Goal: Entertainment & Leisure: Consume media (video, audio)

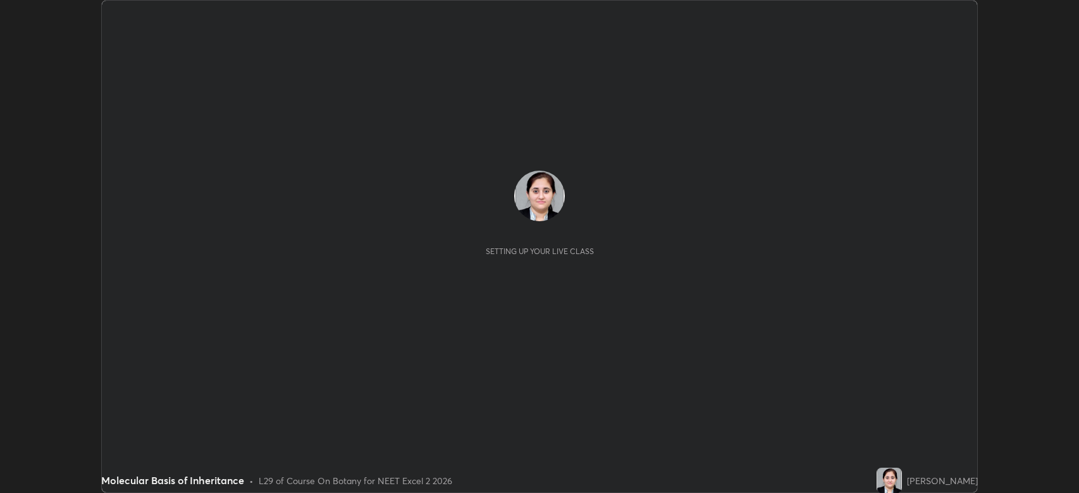
scroll to position [493, 1079]
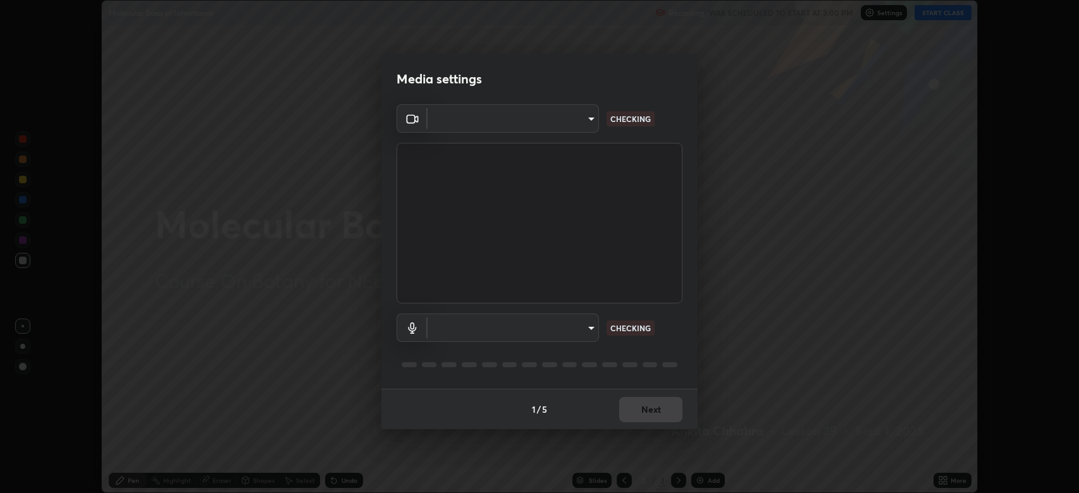
type input "794d03a334ab6cf92daa4269f68d25c817b6d7b5e31d9684855891884d0ab025"
type input "abfe49ea231096676f5dffd5fc284de79416b2b6bf9f32d11a432ff20e5decec"
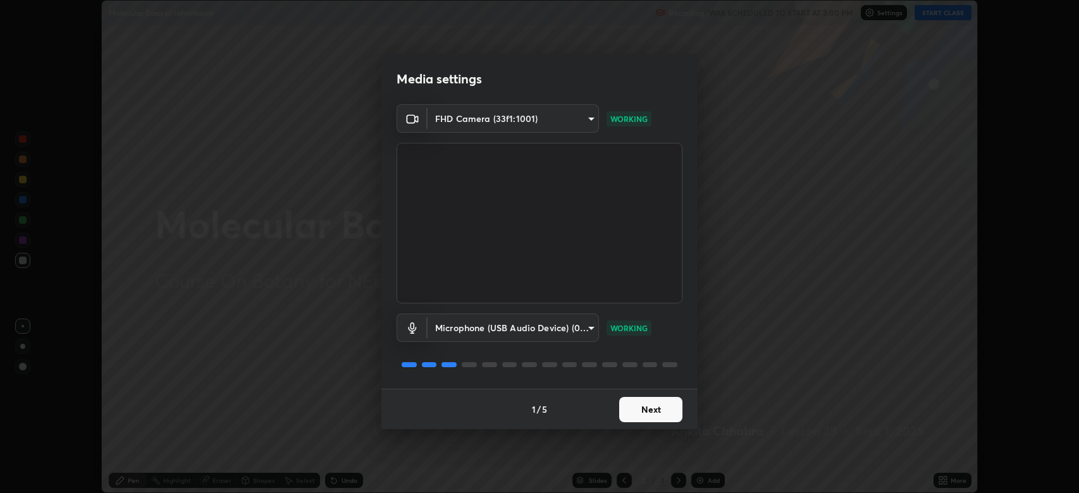
click at [651, 403] on button "Next" at bounding box center [650, 409] width 63 height 25
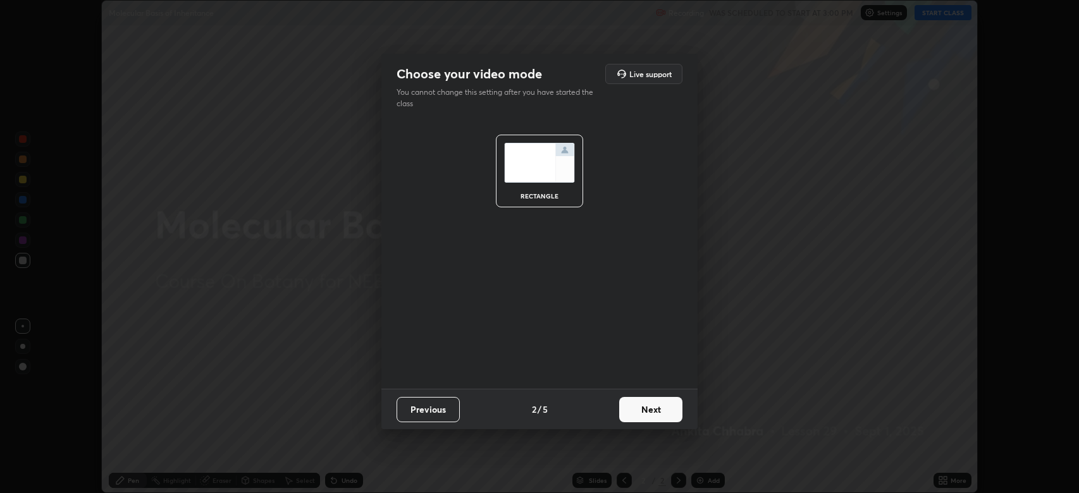
click at [652, 409] on button "Next" at bounding box center [650, 409] width 63 height 25
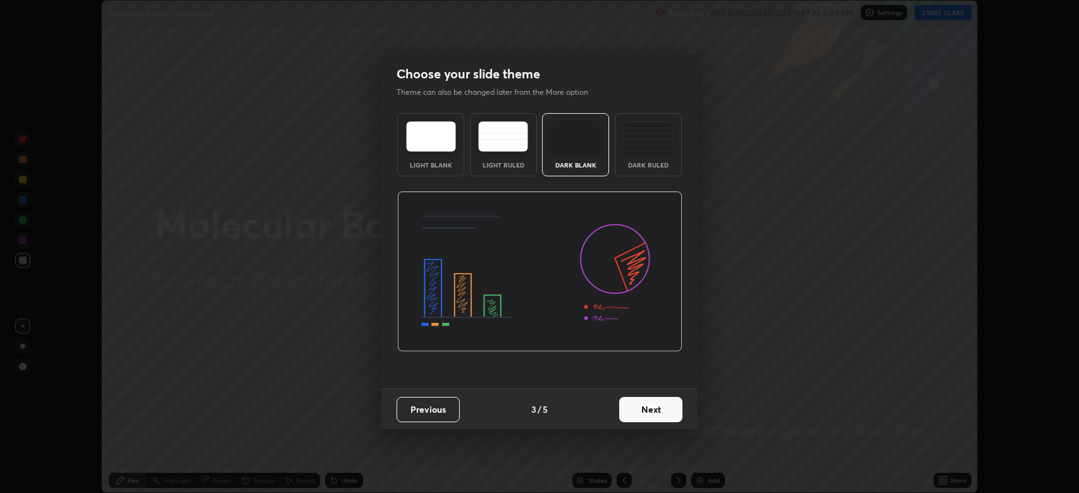
click at [649, 409] on button "Next" at bounding box center [650, 409] width 63 height 25
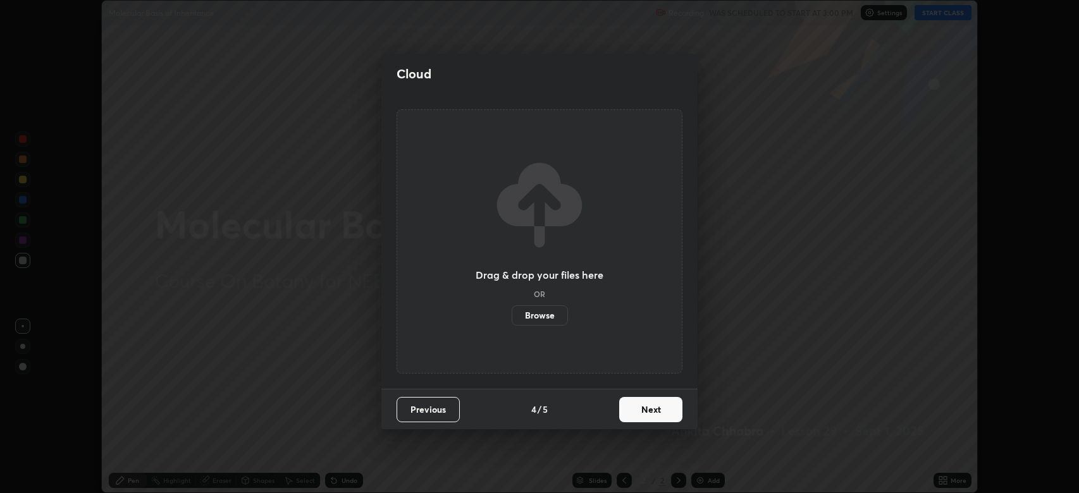
click at [646, 411] on button "Next" at bounding box center [650, 409] width 63 height 25
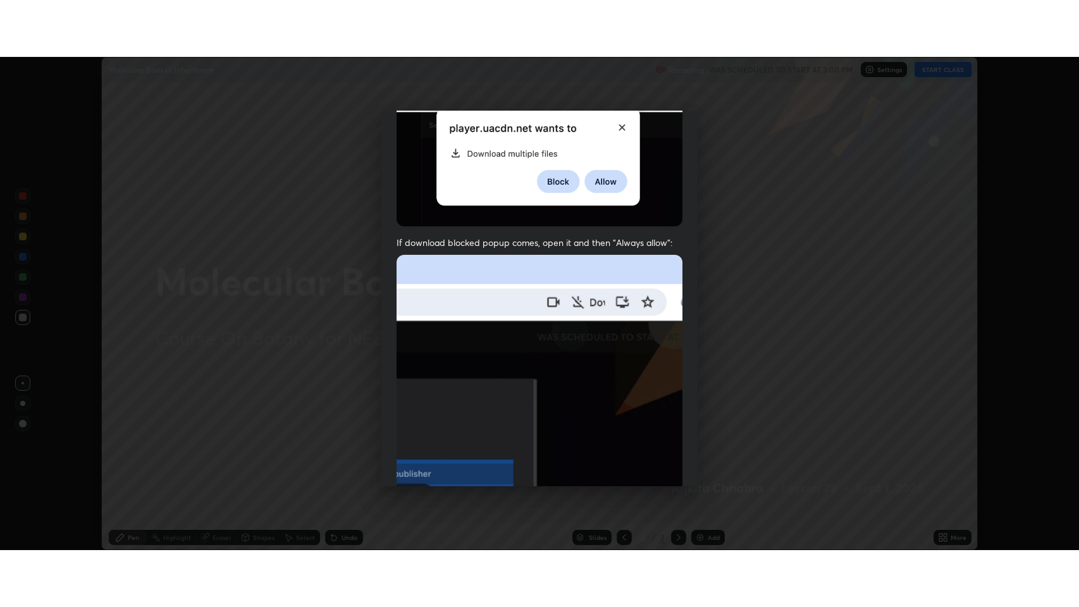
scroll to position [257, 0]
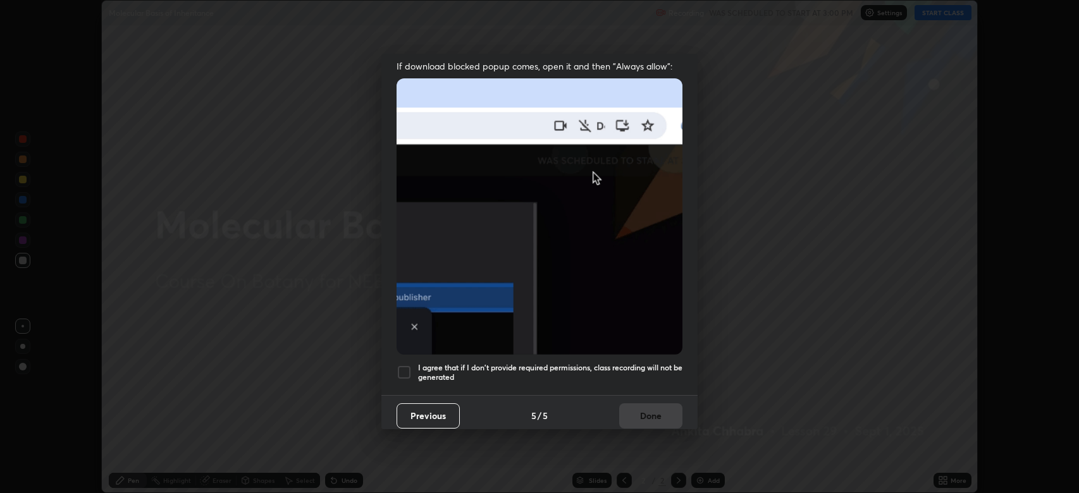
click at [403, 365] on div at bounding box center [403, 372] width 15 height 15
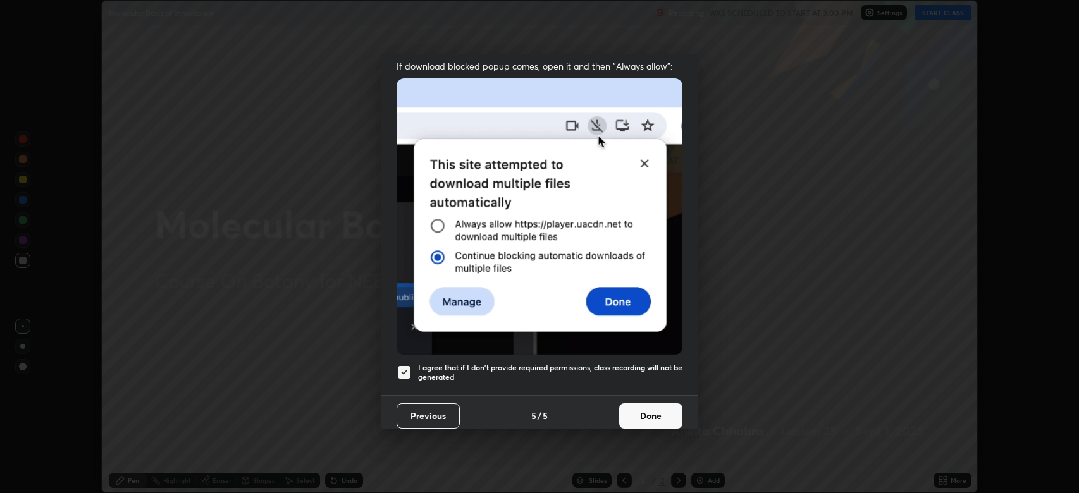
click at [644, 403] on button "Done" at bounding box center [650, 415] width 63 height 25
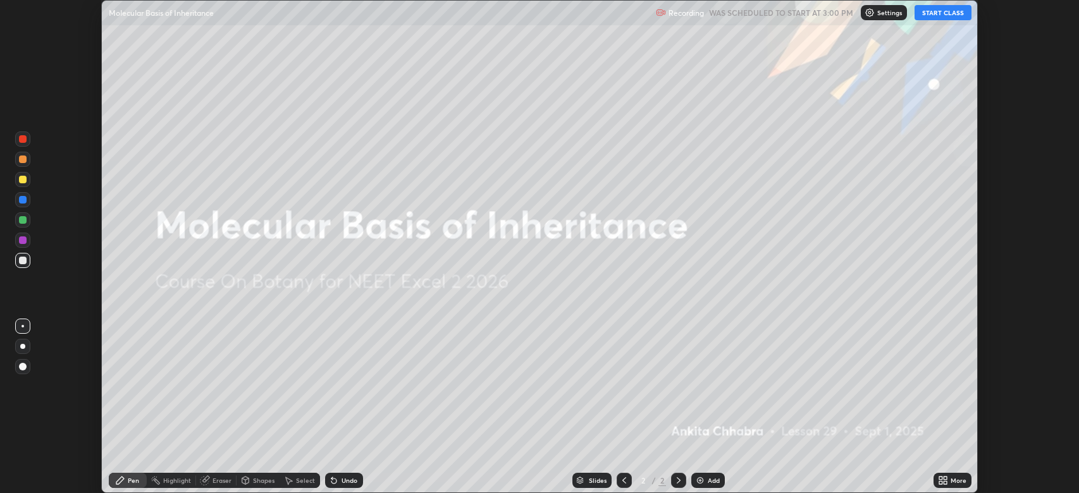
click at [932, 10] on button "START CLASS" at bounding box center [942, 12] width 57 height 15
click at [945, 475] on icon at bounding box center [943, 480] width 10 height 10
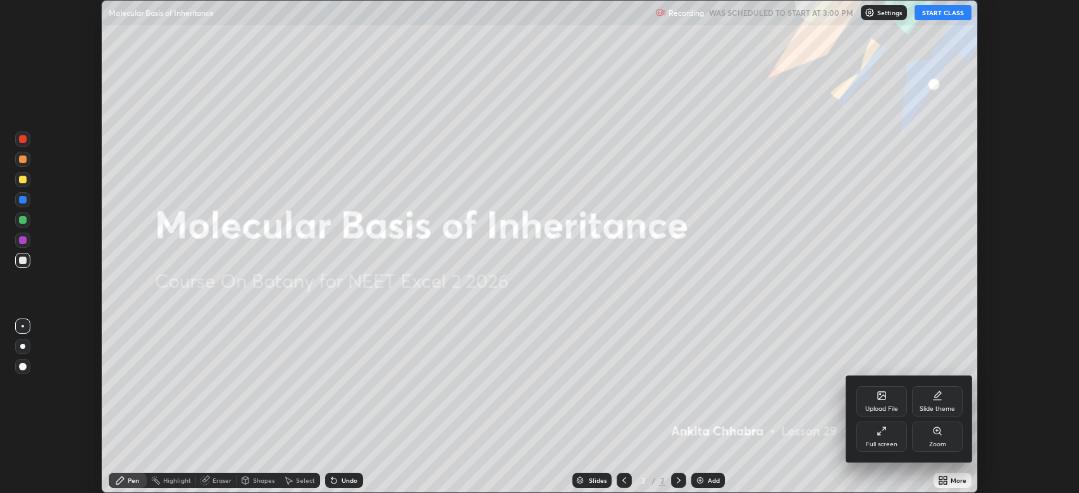
click at [884, 429] on icon at bounding box center [883, 428] width 3 height 3
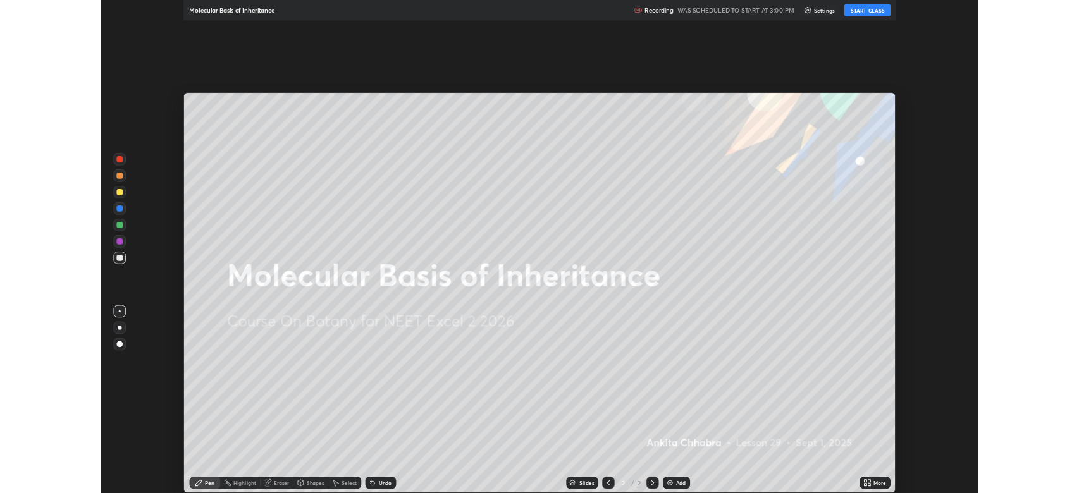
scroll to position [607, 1079]
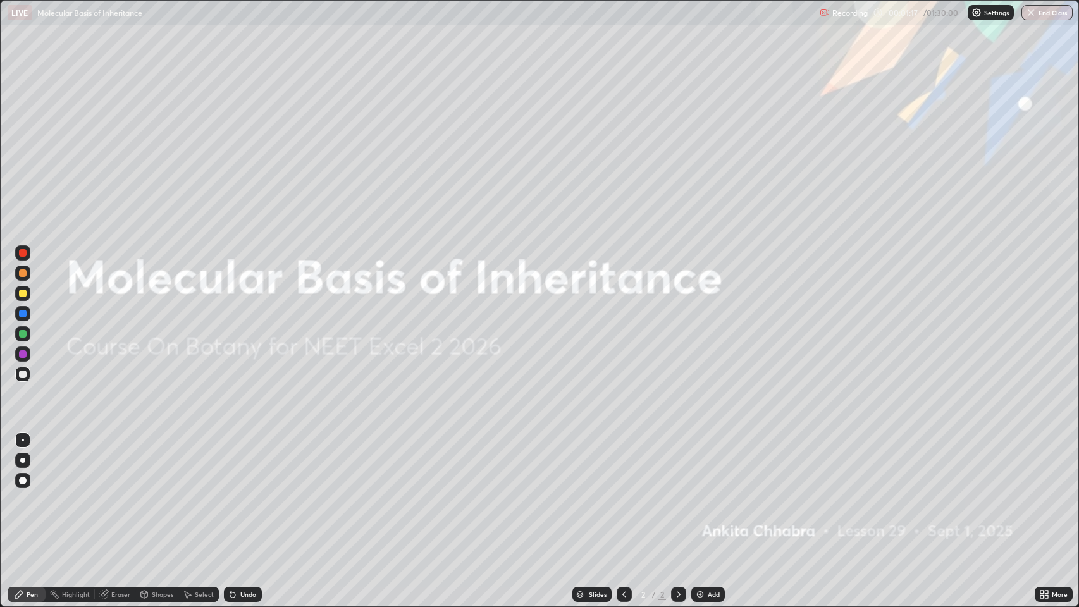
click at [712, 493] on div "Add" at bounding box center [713, 594] width 12 height 6
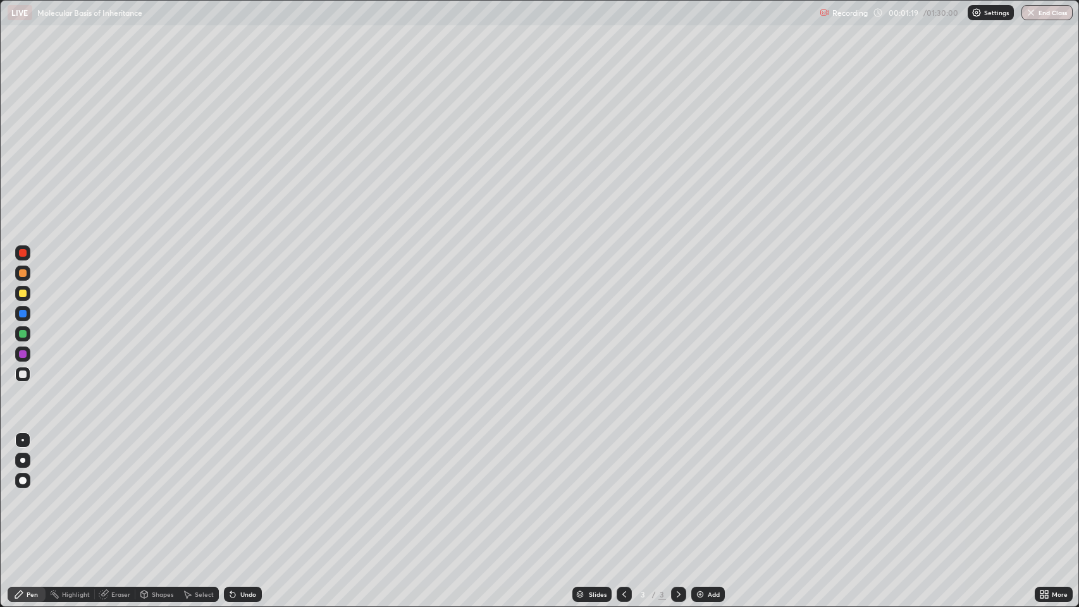
click at [35, 493] on div "Pen" at bounding box center [32, 594] width 11 height 6
click at [23, 460] on div at bounding box center [22, 460] width 5 height 5
click at [23, 253] on div at bounding box center [23, 253] width 8 height 8
click at [23, 355] on div at bounding box center [23, 354] width 8 height 8
click at [256, 493] on div "Undo" at bounding box center [243, 594] width 38 height 15
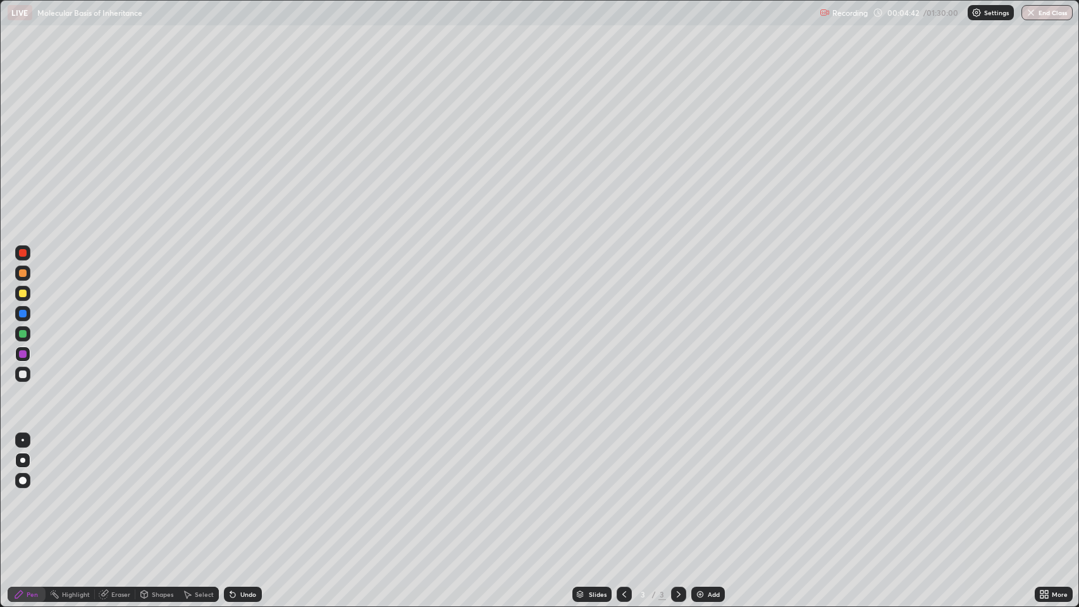
click at [248, 493] on div "Undo" at bounding box center [248, 594] width 16 height 6
click at [251, 493] on div "Undo" at bounding box center [248, 594] width 16 height 6
click at [23, 273] on div at bounding box center [23, 273] width 8 height 8
click at [25, 312] on div at bounding box center [23, 314] width 8 height 8
click at [27, 481] on div at bounding box center [22, 480] width 15 height 15
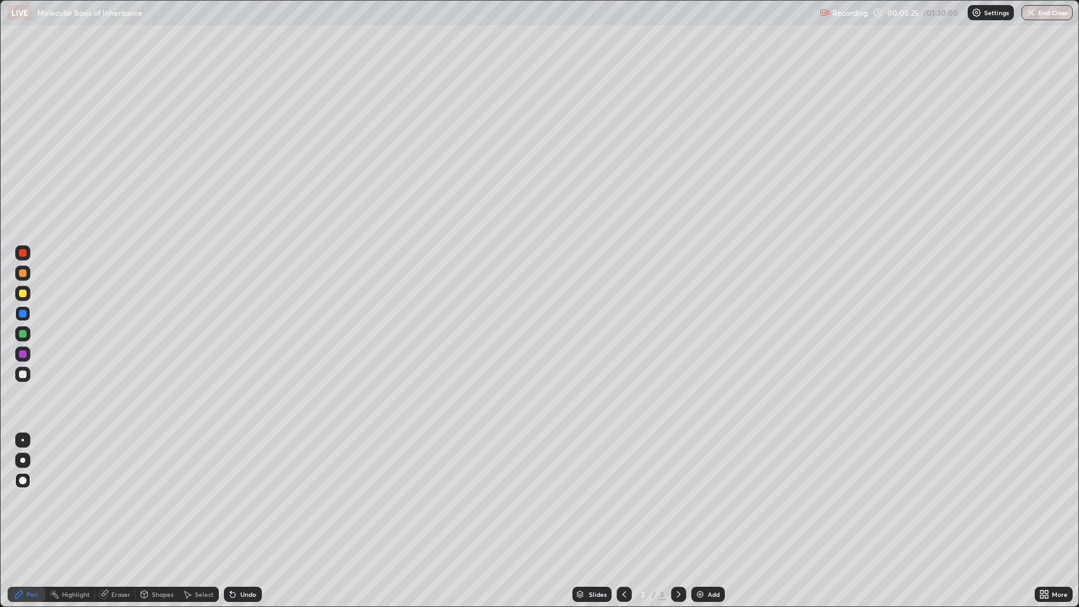
click at [238, 493] on div "Undo" at bounding box center [243, 594] width 38 height 15
click at [23, 460] on div at bounding box center [22, 460] width 5 height 5
click at [22, 255] on div at bounding box center [23, 253] width 8 height 8
click at [23, 293] on div at bounding box center [23, 294] width 8 height 8
click at [23, 334] on div at bounding box center [23, 334] width 8 height 8
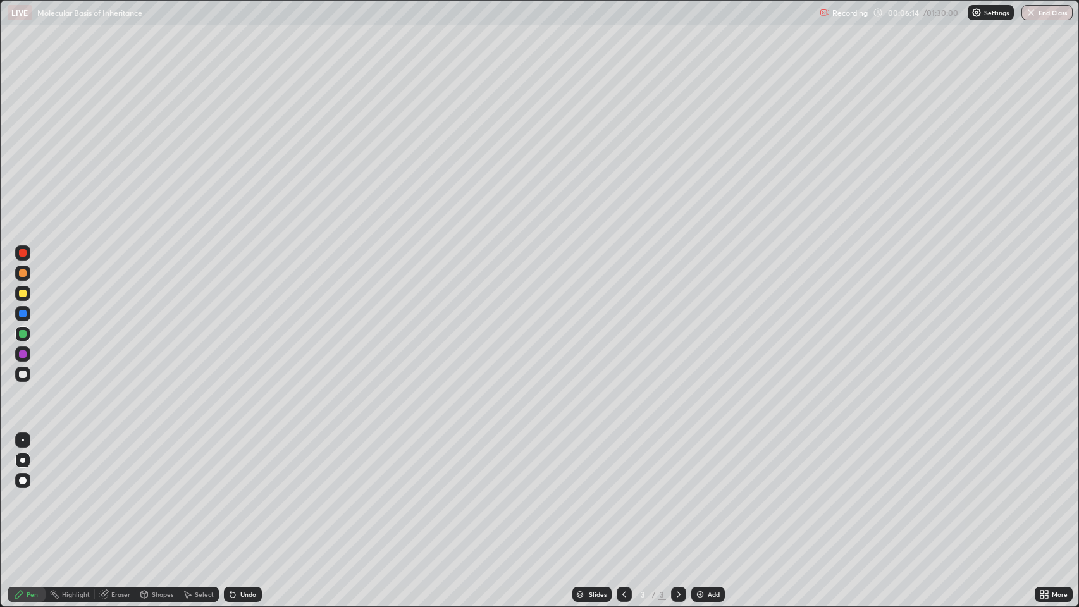
click at [23, 481] on div at bounding box center [23, 481] width 8 height 8
click at [30, 460] on div at bounding box center [22, 460] width 15 height 15
click at [23, 273] on div at bounding box center [23, 273] width 8 height 8
click at [23, 482] on div at bounding box center [23, 481] width 8 height 8
click at [26, 353] on div at bounding box center [23, 354] width 8 height 8
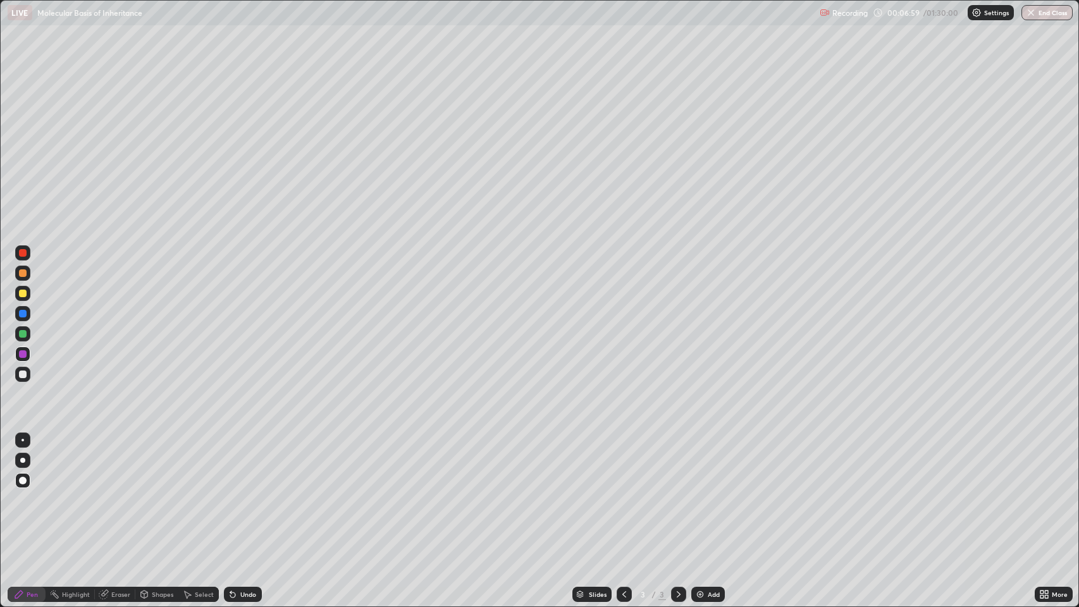
click at [24, 374] on div at bounding box center [23, 375] width 8 height 8
click at [23, 354] on div at bounding box center [23, 354] width 8 height 8
click at [23, 460] on div at bounding box center [22, 460] width 5 height 5
click at [23, 374] on div at bounding box center [23, 375] width 8 height 8
click at [23, 354] on div at bounding box center [23, 354] width 8 height 8
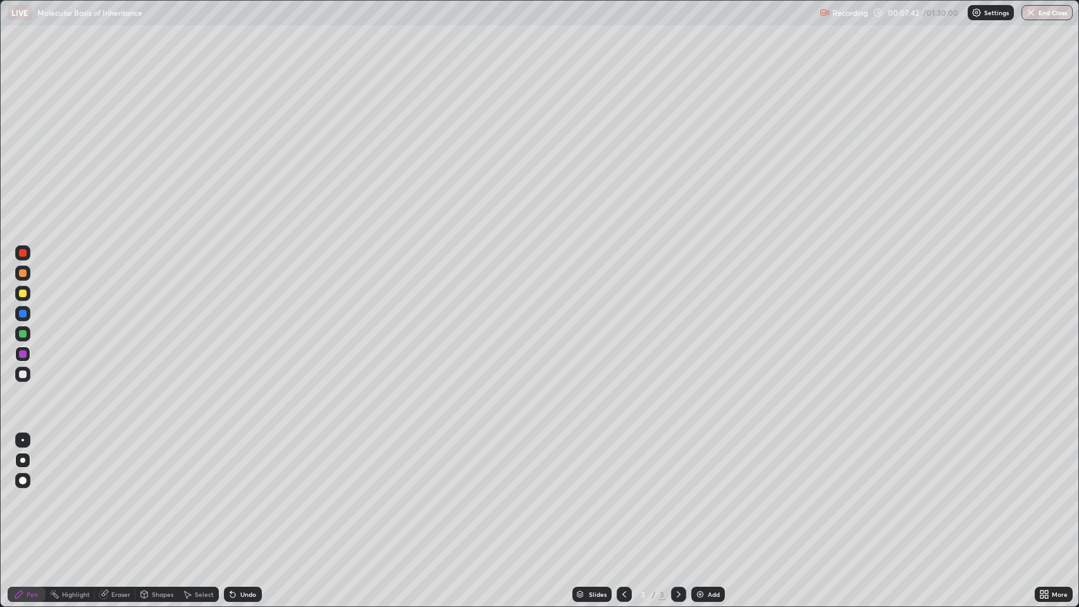
click at [26, 374] on div at bounding box center [23, 375] width 8 height 8
click at [24, 250] on div at bounding box center [23, 253] width 8 height 8
click at [23, 374] on div at bounding box center [23, 375] width 8 height 8
click at [231, 493] on icon at bounding box center [232, 594] width 5 height 5
click at [238, 493] on div "Undo" at bounding box center [243, 594] width 38 height 15
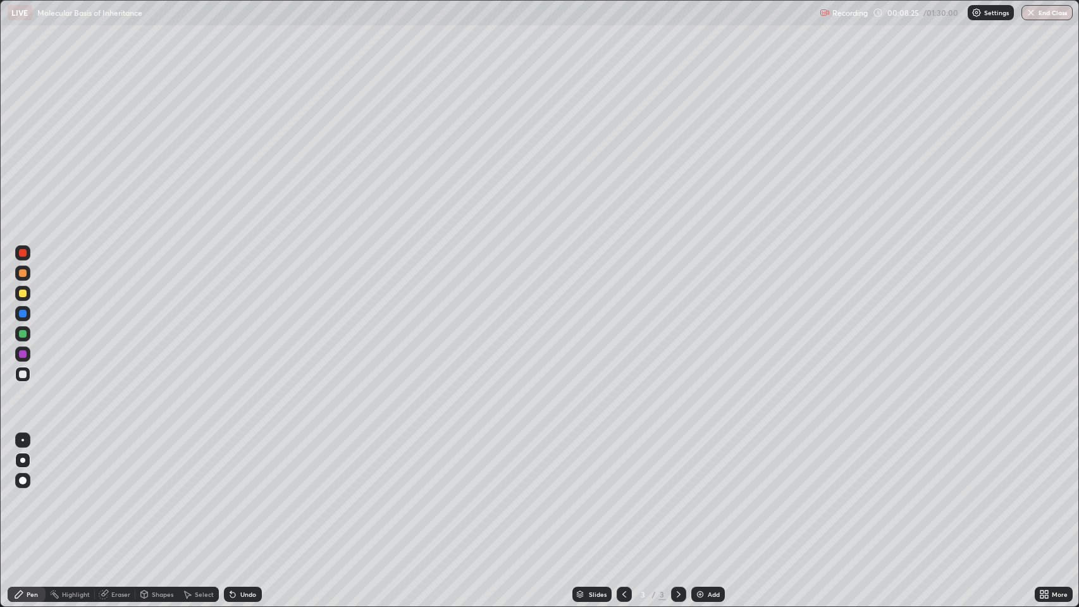
click at [25, 274] on div at bounding box center [23, 273] width 8 height 8
click at [23, 253] on div at bounding box center [23, 253] width 8 height 8
click at [25, 274] on div at bounding box center [23, 273] width 8 height 8
click at [23, 376] on div at bounding box center [23, 375] width 8 height 8
click at [23, 334] on div at bounding box center [23, 334] width 8 height 8
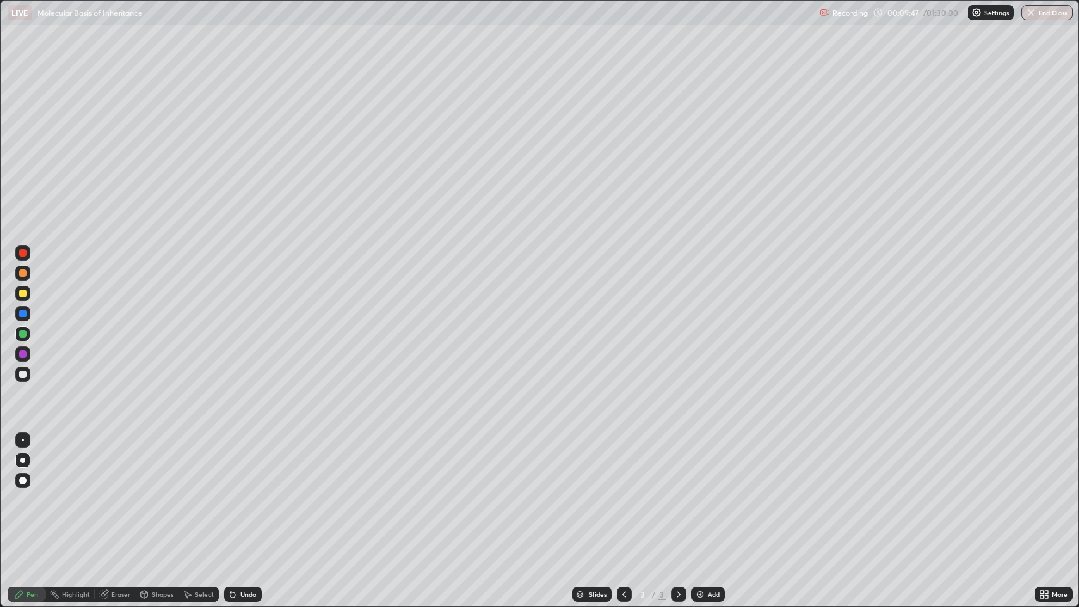
click at [23, 253] on div at bounding box center [23, 253] width 8 height 8
click at [23, 479] on div at bounding box center [23, 481] width 8 height 8
click at [24, 460] on div at bounding box center [22, 460] width 5 height 5
click at [24, 313] on div at bounding box center [23, 314] width 8 height 8
click at [24, 371] on div at bounding box center [23, 375] width 8 height 8
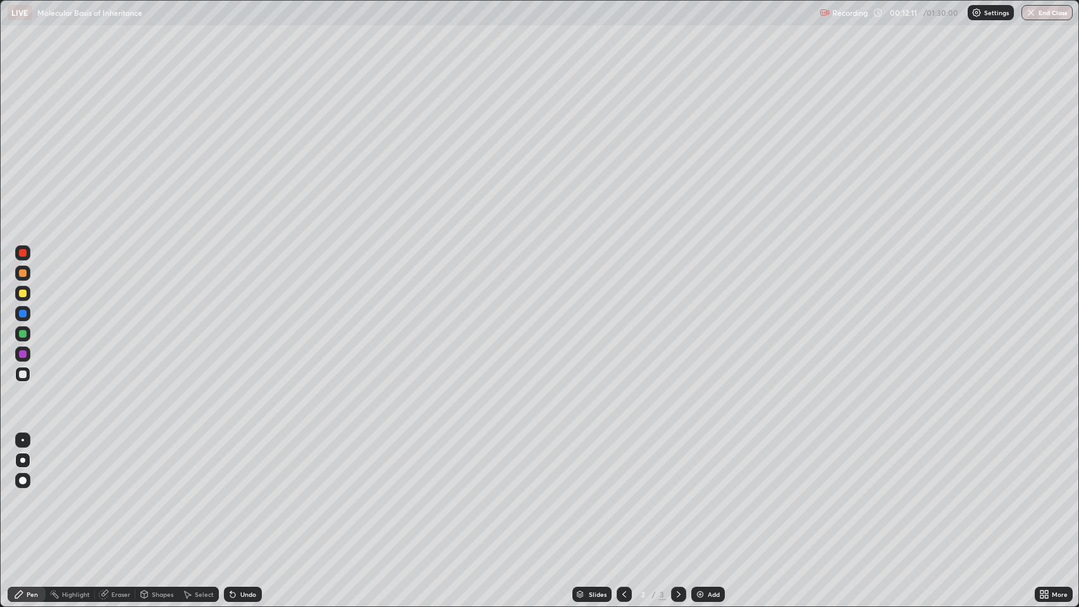
click at [251, 493] on div "Undo" at bounding box center [248, 594] width 16 height 6
click at [255, 493] on div "Undo" at bounding box center [243, 594] width 38 height 15
click at [249, 493] on div "Undo" at bounding box center [243, 594] width 38 height 15
click at [248, 493] on div "Undo" at bounding box center [248, 594] width 16 height 6
click at [247, 493] on div "Undo" at bounding box center [248, 594] width 16 height 6
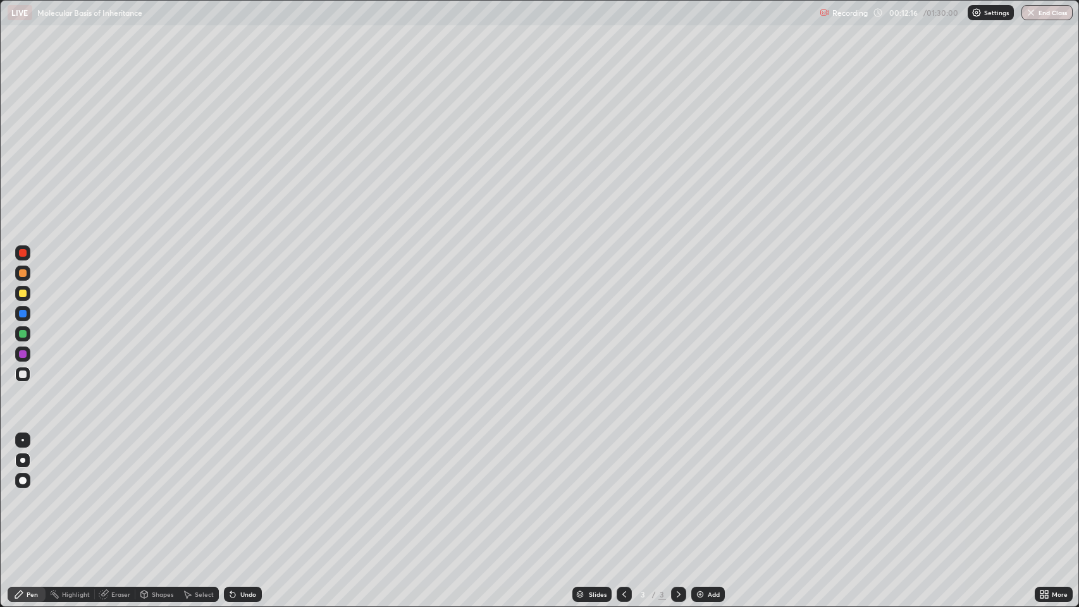
click at [252, 493] on div "Undo" at bounding box center [248, 594] width 16 height 6
click at [253, 493] on div "Undo" at bounding box center [243, 594] width 38 height 15
click at [252, 493] on div "Undo" at bounding box center [248, 594] width 16 height 6
click at [257, 493] on div "Undo" at bounding box center [243, 594] width 38 height 15
click at [247, 493] on div "Undo" at bounding box center [248, 594] width 16 height 6
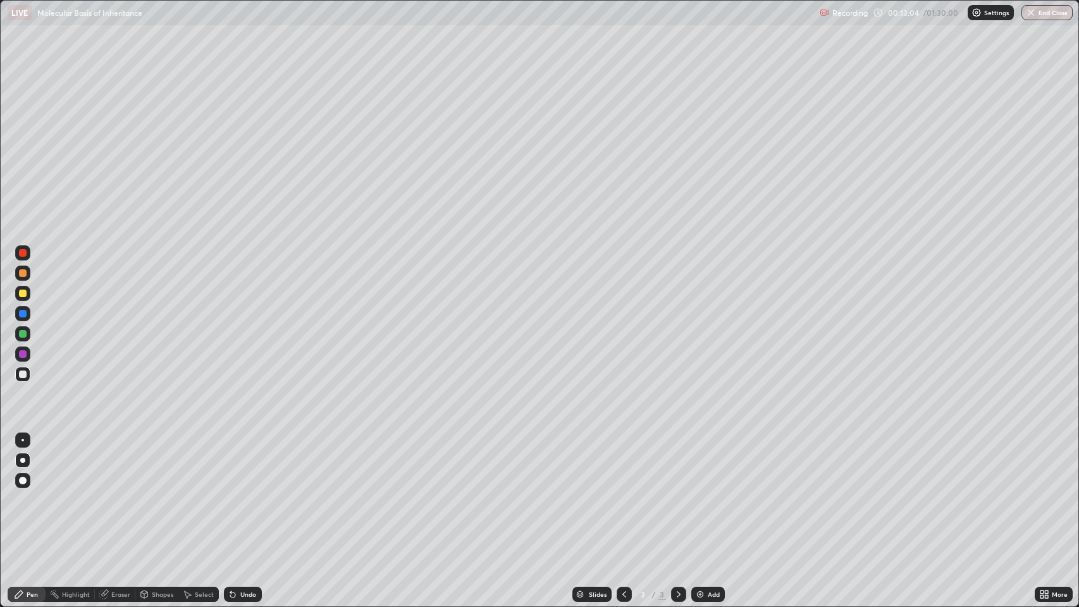
click at [243, 493] on div "Undo" at bounding box center [243, 594] width 38 height 15
click at [246, 493] on div "Undo" at bounding box center [248, 594] width 16 height 6
click at [244, 493] on div "Undo" at bounding box center [243, 594] width 38 height 15
click at [23, 292] on div at bounding box center [23, 294] width 8 height 8
click at [711, 493] on div "Add" at bounding box center [713, 594] width 12 height 6
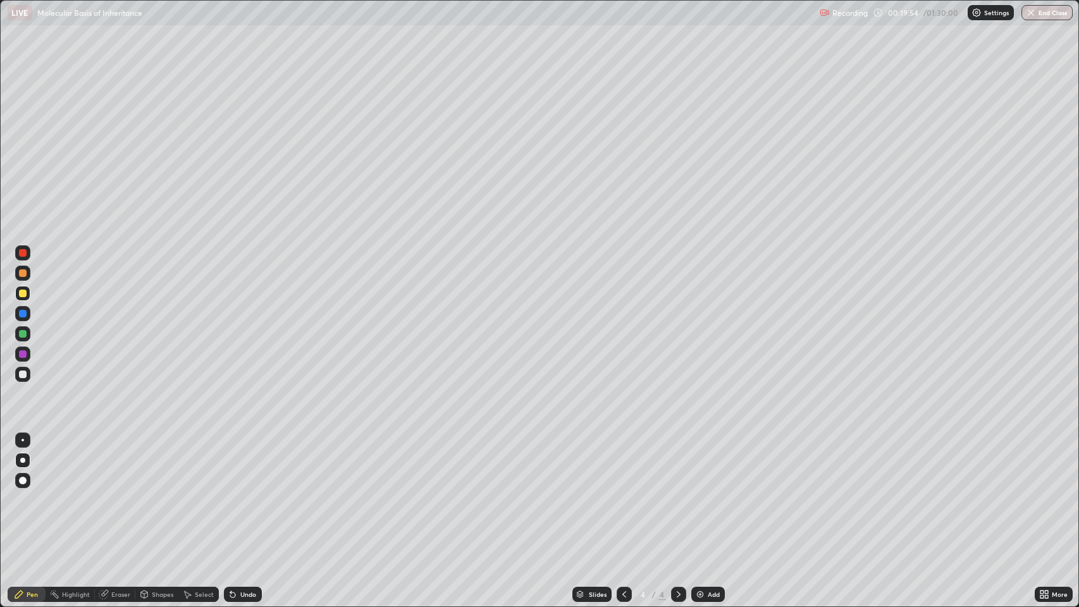
click at [250, 493] on div "Undo" at bounding box center [248, 594] width 16 height 6
click at [246, 493] on div "Undo" at bounding box center [248, 594] width 16 height 6
click at [243, 493] on div "Undo" at bounding box center [248, 594] width 16 height 6
click at [238, 493] on div "Undo" at bounding box center [243, 594] width 38 height 15
click at [623, 493] on icon at bounding box center [624, 594] width 10 height 10
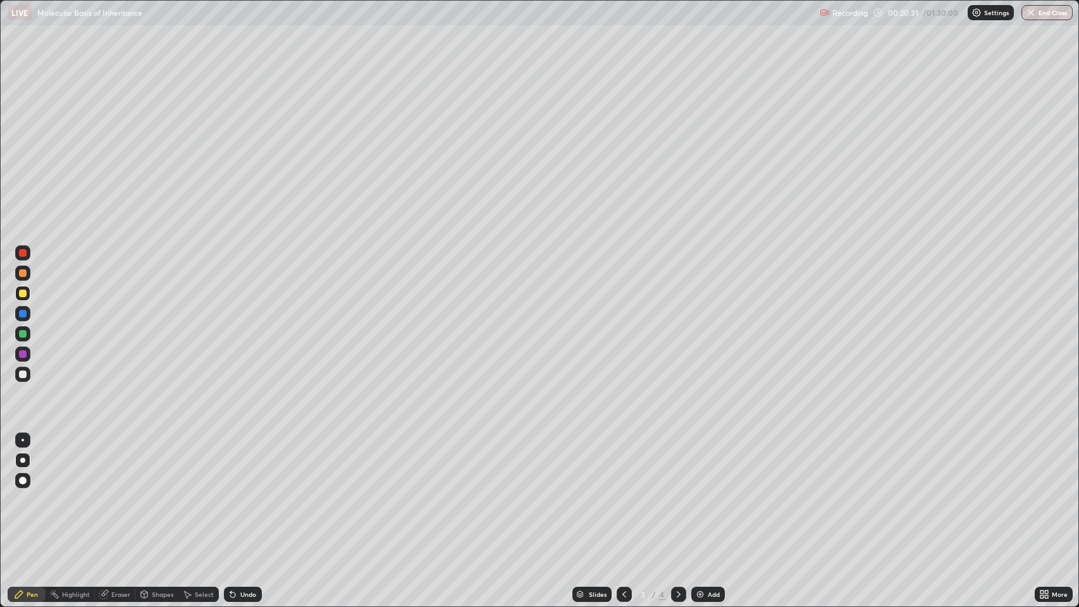
click at [677, 493] on icon at bounding box center [679, 594] width 4 height 6
click at [707, 493] on div "Add" at bounding box center [713, 594] width 12 height 6
click at [26, 354] on div at bounding box center [23, 354] width 8 height 8
click at [243, 493] on div "Undo" at bounding box center [243, 594] width 38 height 15
click at [623, 493] on icon at bounding box center [624, 594] width 10 height 10
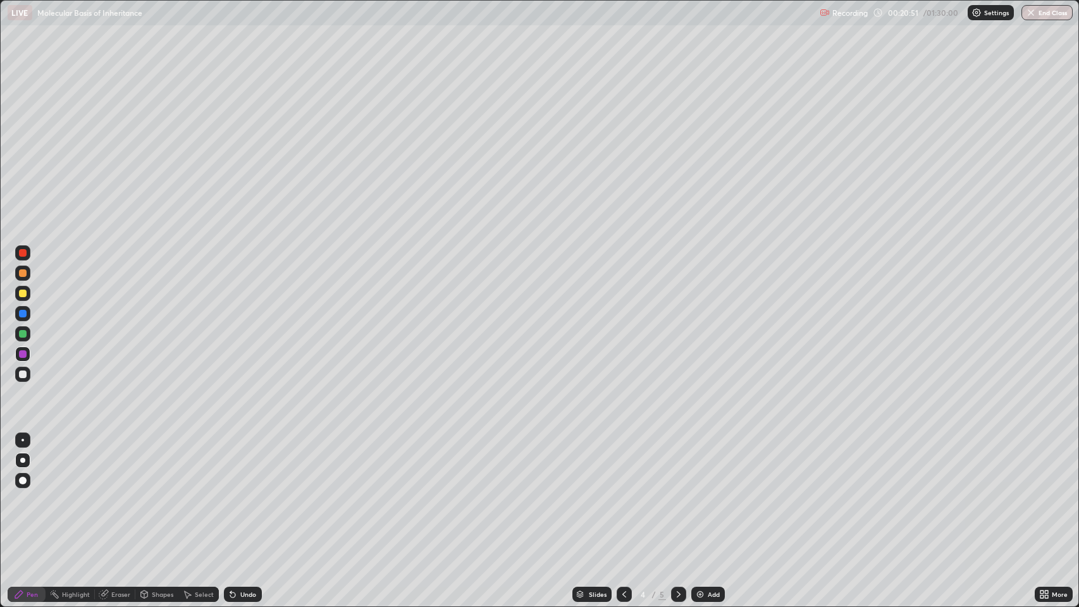
click at [622, 493] on icon at bounding box center [624, 594] width 4 height 6
click at [207, 493] on div "Select" at bounding box center [204, 594] width 19 height 6
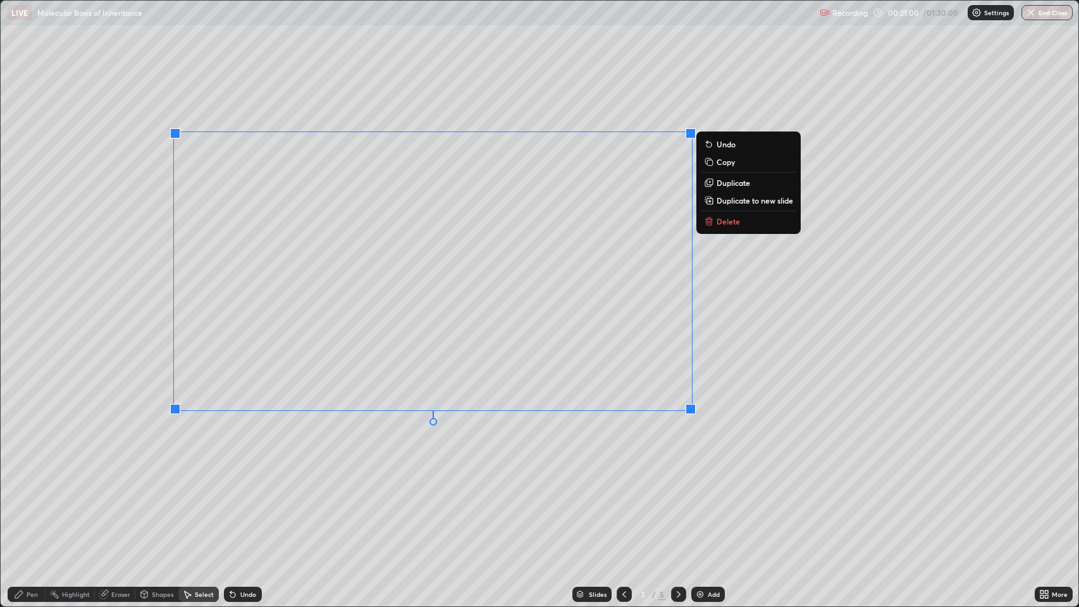
click at [725, 219] on p "Delete" at bounding box center [727, 221] width 23 height 10
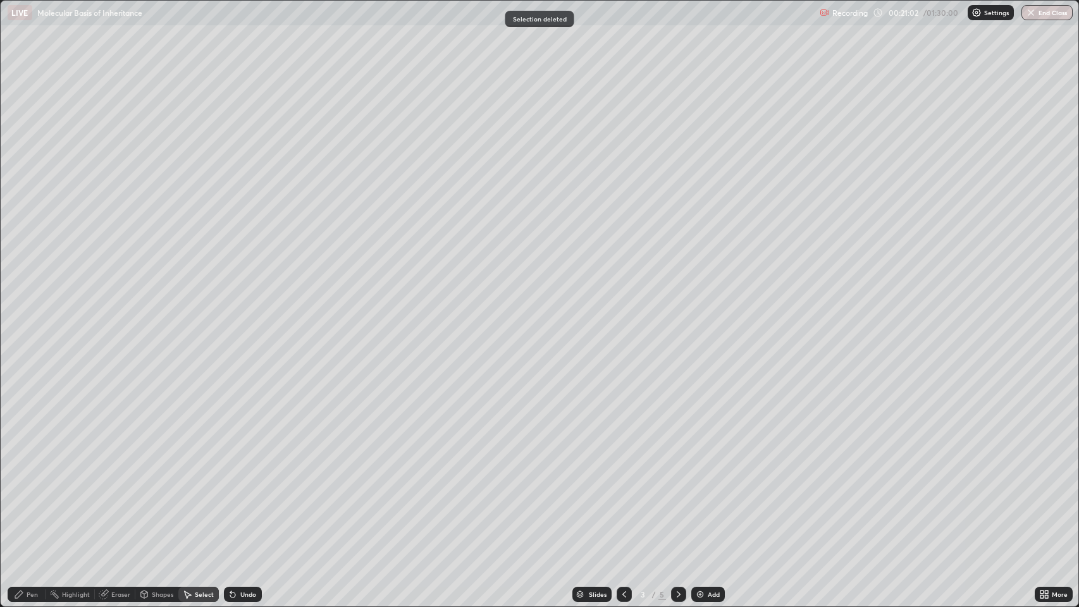
click at [242, 493] on div "Undo" at bounding box center [243, 594] width 38 height 15
click at [187, 493] on icon at bounding box center [187, 595] width 7 height 8
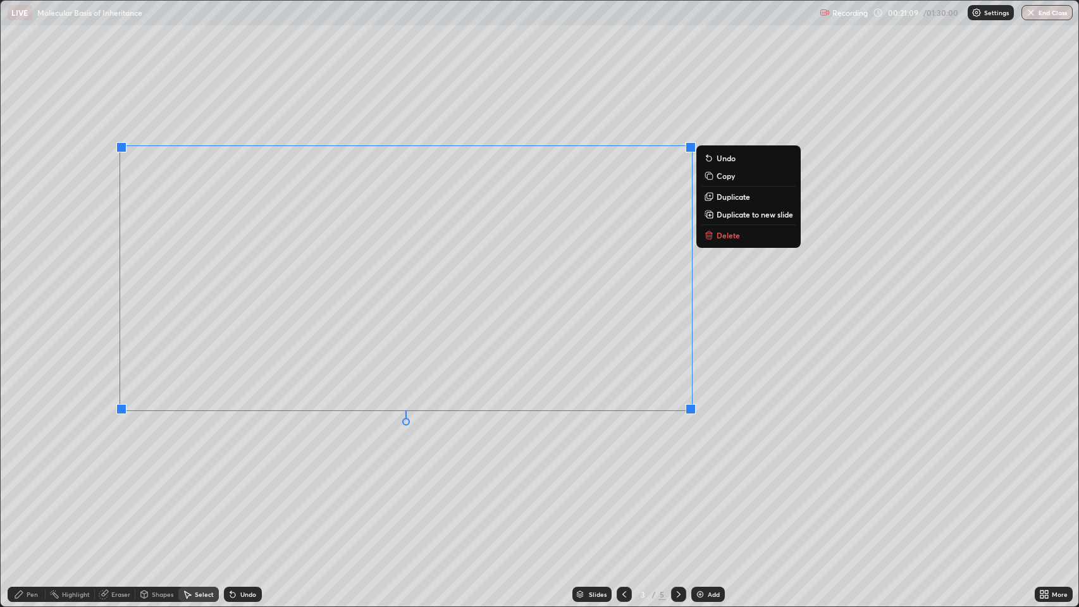
click at [711, 177] on rect at bounding box center [710, 177] width 6 height 6
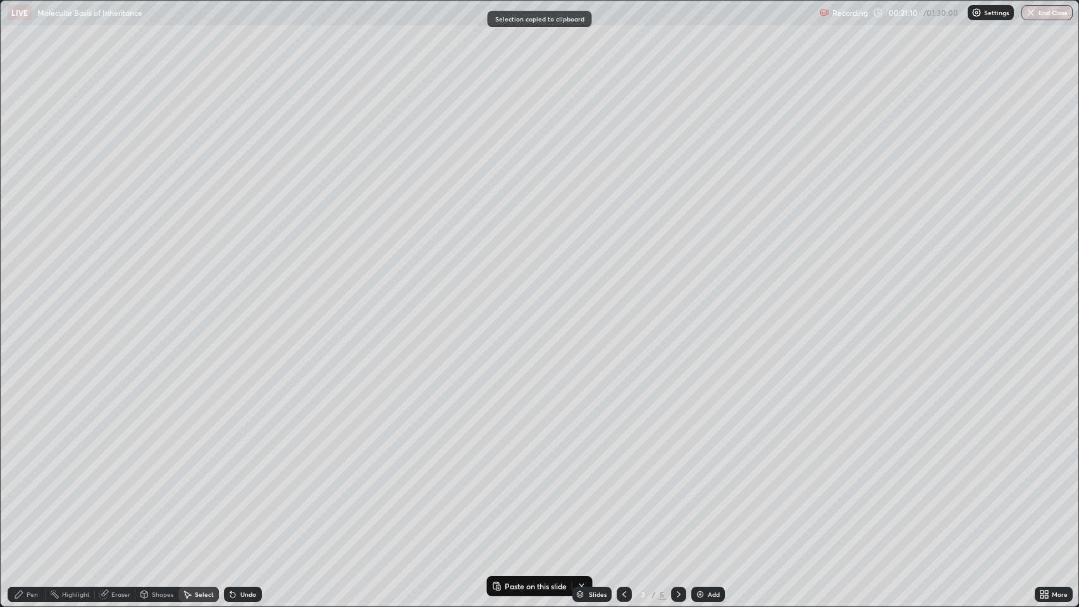
click at [680, 493] on icon at bounding box center [678, 594] width 10 height 10
click at [678, 493] on icon at bounding box center [678, 594] width 10 height 10
click at [284, 216] on p "Paste here" at bounding box center [295, 212] width 37 height 10
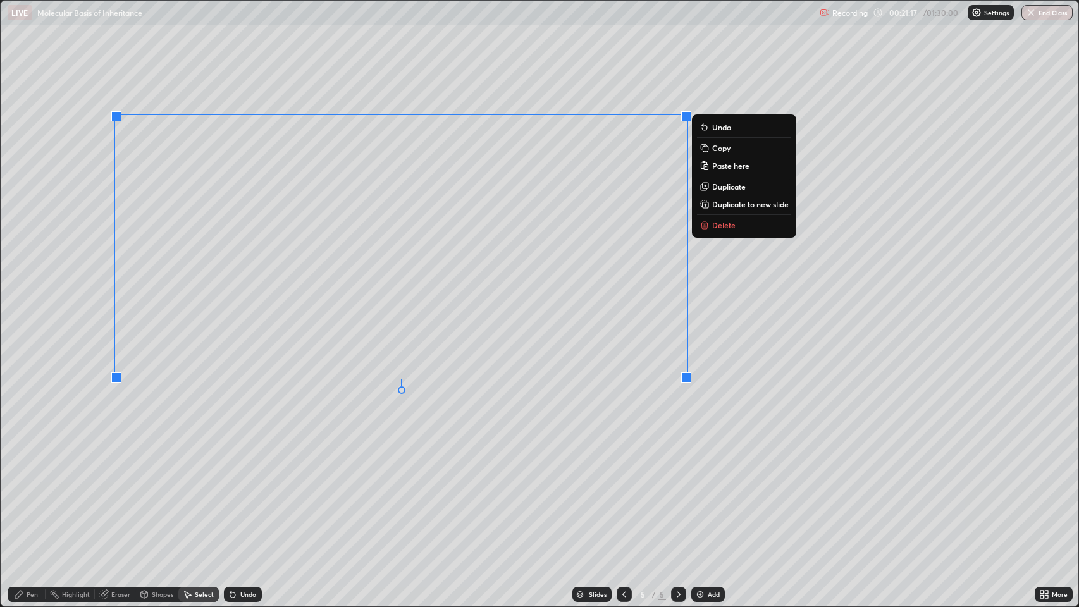
click at [259, 456] on div "0 ° Undo Copy Paste here Duplicate Duplicate to new slide Delete" at bounding box center [540, 304] width 1078 height 606
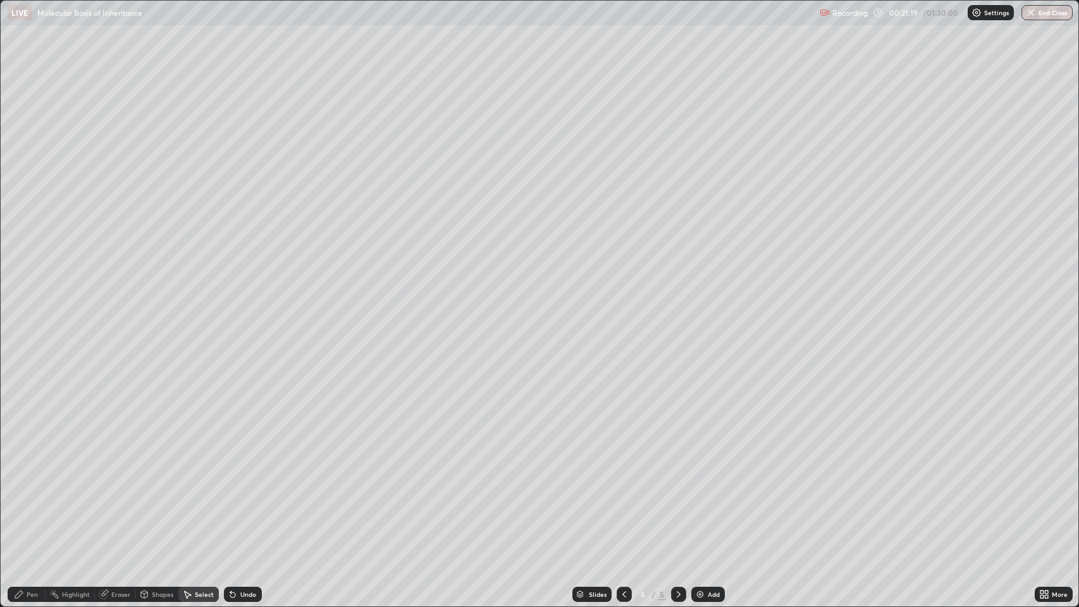
click at [36, 493] on div "Pen" at bounding box center [32, 594] width 11 height 6
click at [122, 493] on div "Eraser" at bounding box center [120, 594] width 19 height 6
click at [33, 493] on div "Pen" at bounding box center [32, 594] width 11 height 6
click at [23, 476] on div at bounding box center [22, 480] width 15 height 15
click at [23, 314] on div at bounding box center [23, 314] width 8 height 8
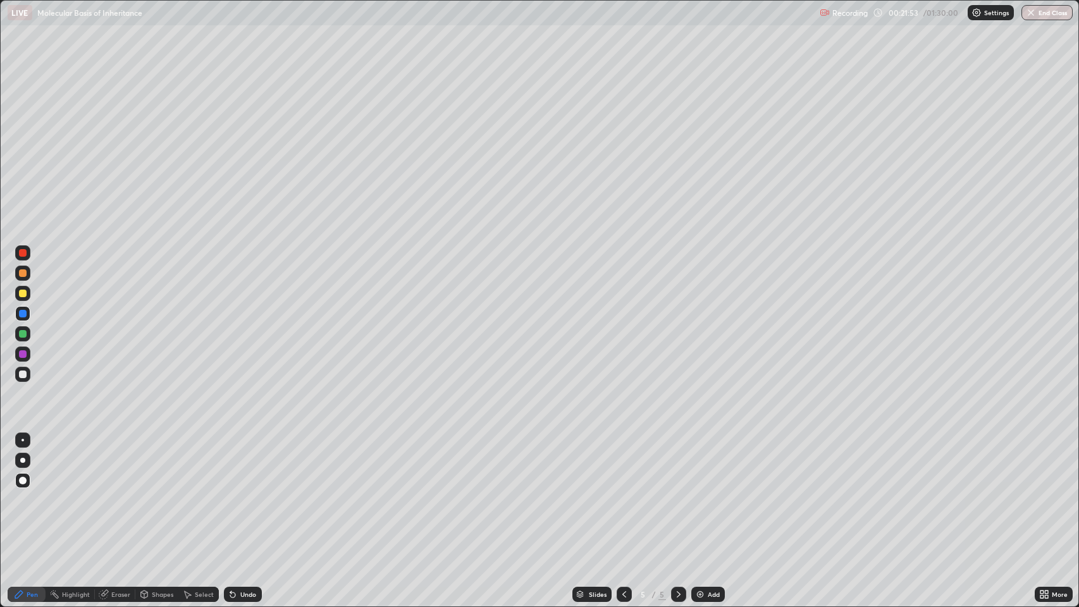
click at [23, 374] on div at bounding box center [23, 375] width 8 height 8
click at [24, 460] on div at bounding box center [22, 460] width 5 height 5
click at [23, 273] on div at bounding box center [23, 273] width 8 height 8
click at [23, 376] on div at bounding box center [23, 375] width 8 height 8
click at [23, 253] on div at bounding box center [23, 253] width 8 height 8
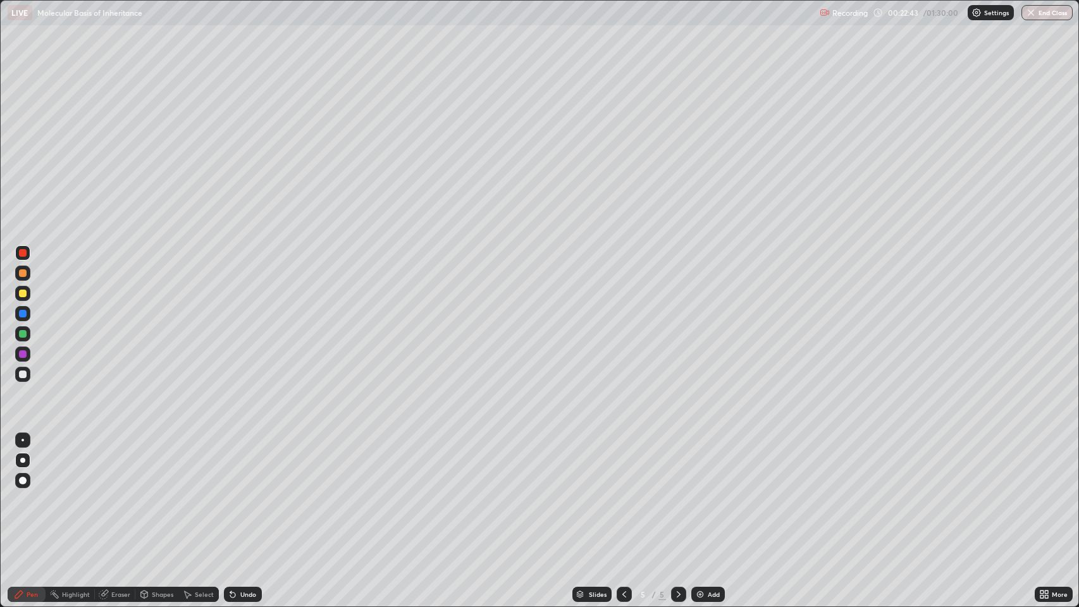
click at [23, 273] on div at bounding box center [23, 273] width 8 height 8
click at [23, 333] on div at bounding box center [23, 334] width 8 height 8
click at [26, 357] on div at bounding box center [23, 354] width 8 height 8
click at [240, 493] on div "Undo" at bounding box center [248, 594] width 16 height 6
click at [239, 493] on div "Undo" at bounding box center [243, 594] width 38 height 15
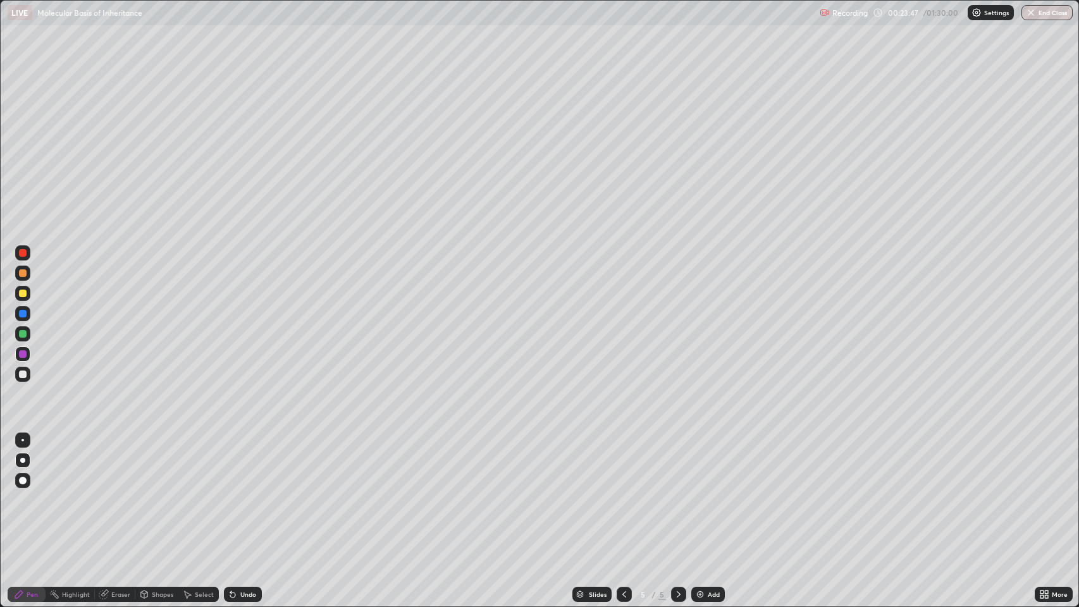
click at [25, 256] on div at bounding box center [22, 252] width 15 height 15
click at [23, 334] on div at bounding box center [23, 334] width 8 height 8
click at [23, 354] on div at bounding box center [23, 354] width 8 height 8
click at [25, 253] on div at bounding box center [23, 253] width 8 height 8
click at [243, 493] on div "Undo" at bounding box center [248, 594] width 16 height 6
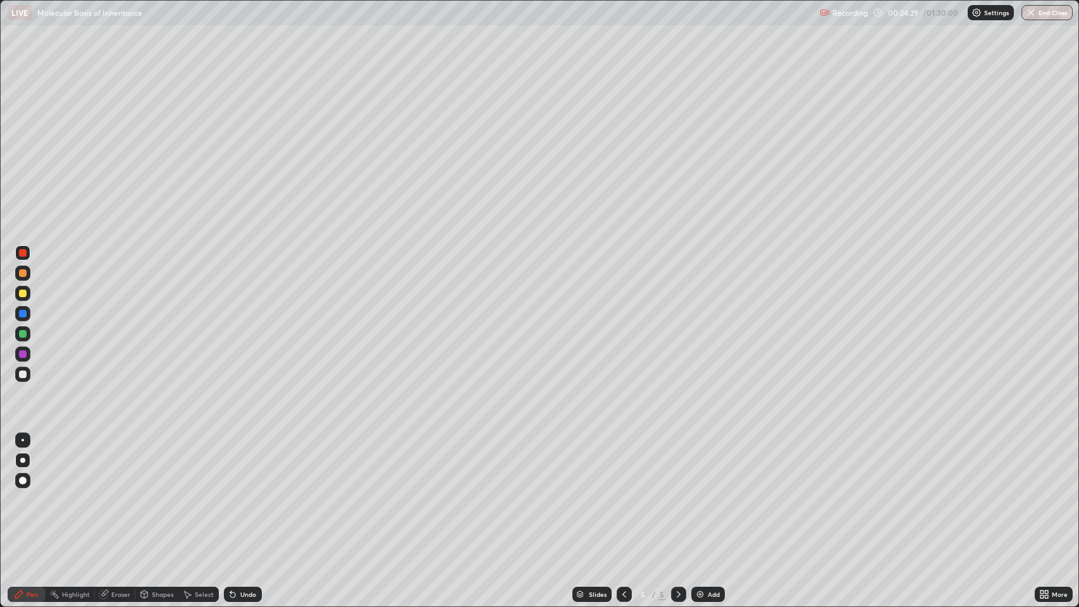
click at [23, 336] on div at bounding box center [23, 334] width 8 height 8
click at [23, 481] on div at bounding box center [23, 481] width 8 height 8
click at [20, 334] on div at bounding box center [23, 334] width 8 height 8
click at [23, 460] on div at bounding box center [22, 460] width 5 height 5
click at [22, 377] on div at bounding box center [23, 375] width 8 height 8
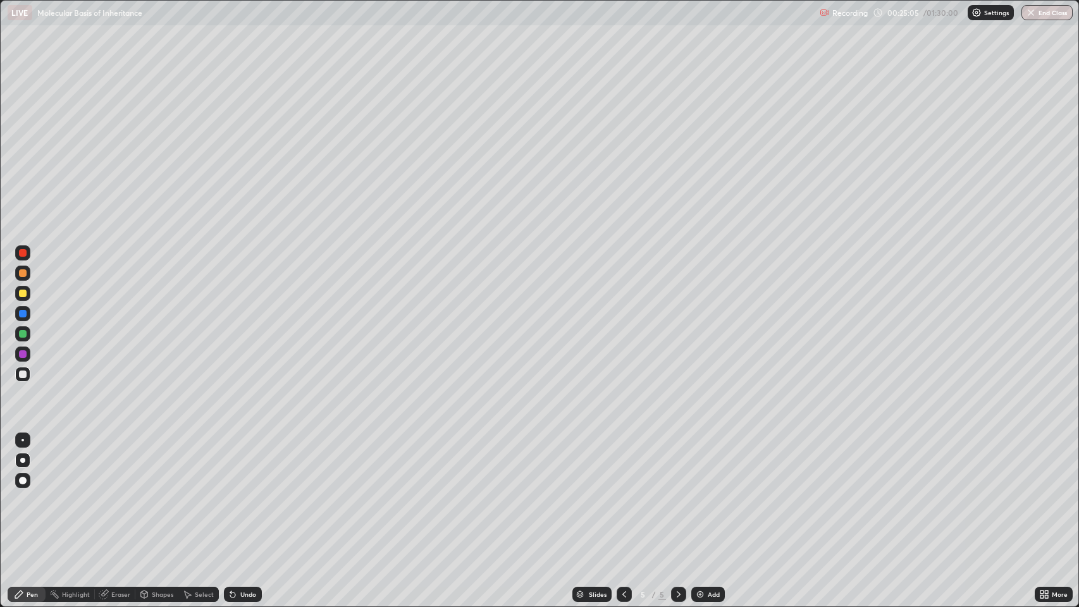
click at [248, 493] on div "Undo" at bounding box center [248, 594] width 16 height 6
click at [25, 295] on div at bounding box center [23, 294] width 8 height 8
click at [25, 316] on div at bounding box center [23, 314] width 8 height 8
click at [25, 479] on div at bounding box center [23, 481] width 8 height 8
click at [23, 334] on div at bounding box center [23, 334] width 8 height 8
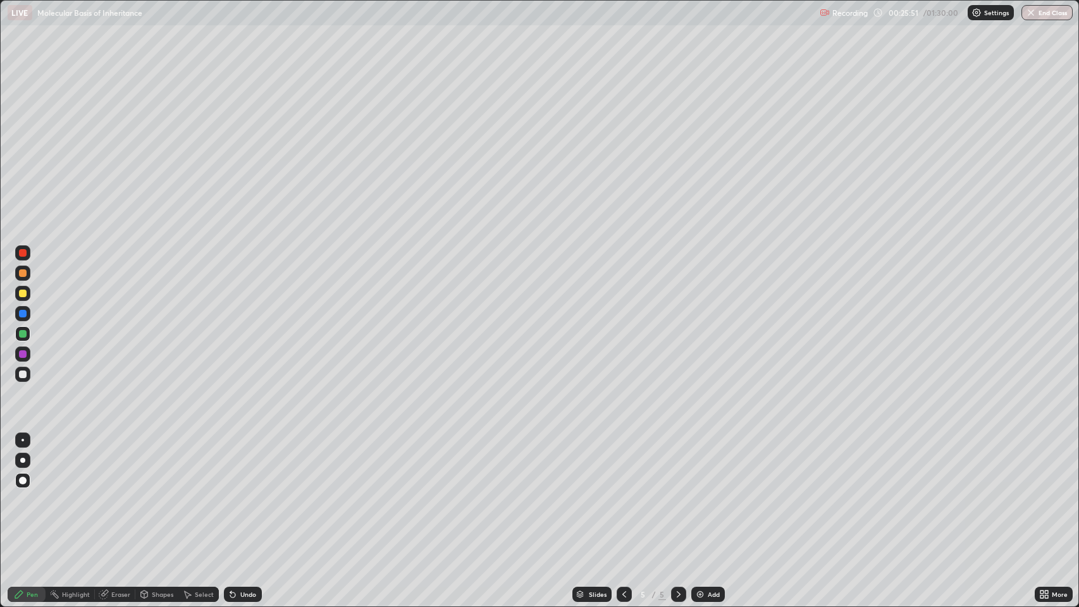
click at [23, 460] on div at bounding box center [22, 460] width 5 height 5
click at [23, 275] on div at bounding box center [23, 273] width 8 height 8
click at [121, 493] on div "Eraser" at bounding box center [120, 594] width 19 height 6
click at [18, 493] on icon at bounding box center [19, 595] width 8 height 8
click at [242, 493] on div "Undo" at bounding box center [248, 594] width 16 height 6
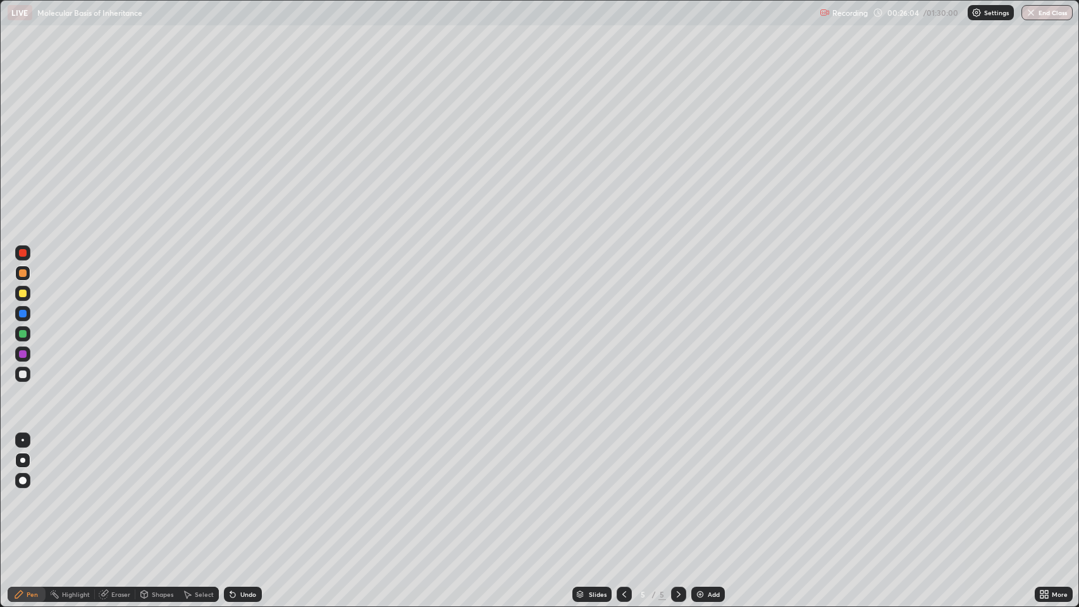
click at [240, 493] on div "Undo" at bounding box center [248, 594] width 16 height 6
click at [231, 493] on icon at bounding box center [232, 594] width 5 height 5
click at [123, 493] on div "Eraser" at bounding box center [120, 594] width 19 height 6
click at [32, 493] on div "Pen" at bounding box center [32, 594] width 11 height 6
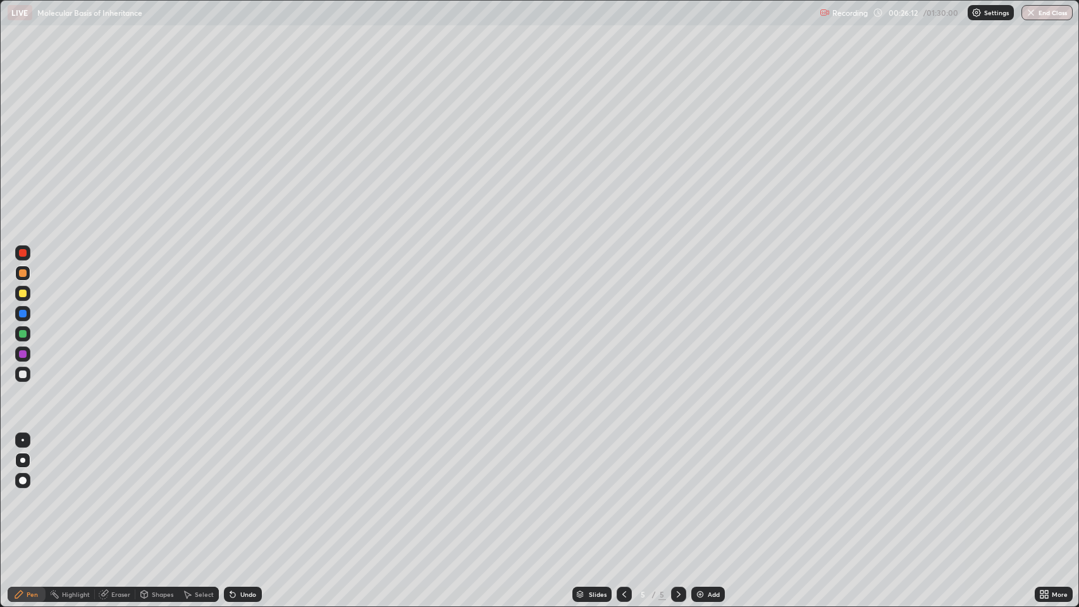
click at [23, 293] on div at bounding box center [23, 294] width 8 height 8
click at [23, 273] on div at bounding box center [23, 273] width 8 height 8
click at [32, 493] on div "Pen" at bounding box center [32, 594] width 11 height 6
click at [23, 253] on div at bounding box center [23, 253] width 8 height 8
click at [26, 333] on div at bounding box center [23, 334] width 8 height 8
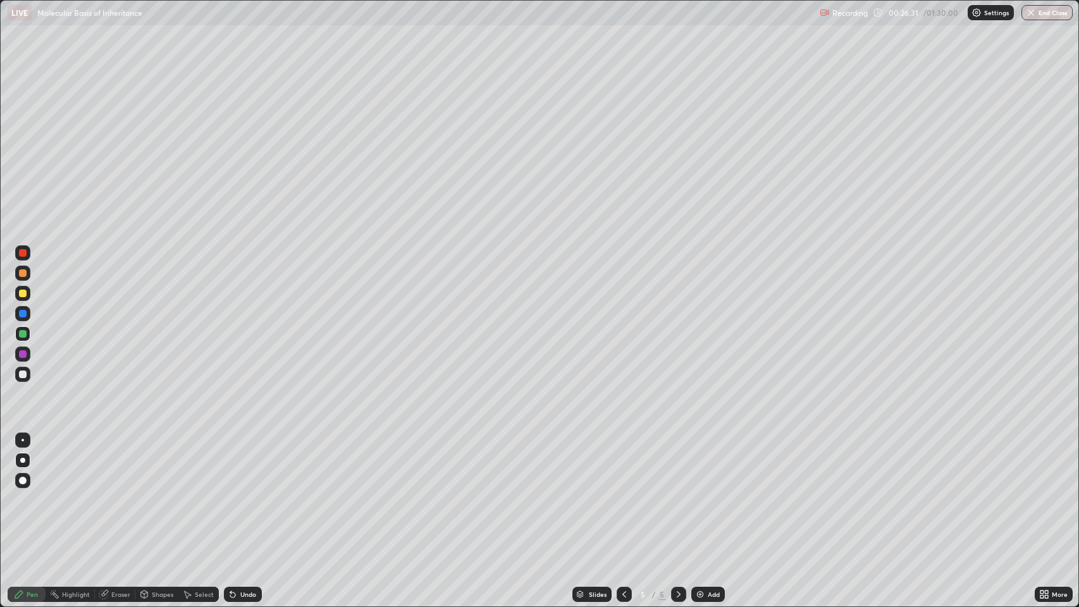
click at [23, 314] on div at bounding box center [23, 314] width 8 height 8
click at [23, 355] on div at bounding box center [23, 354] width 8 height 8
click at [26, 276] on div at bounding box center [23, 273] width 8 height 8
click at [23, 354] on div at bounding box center [23, 354] width 8 height 8
click at [25, 312] on div at bounding box center [23, 314] width 8 height 8
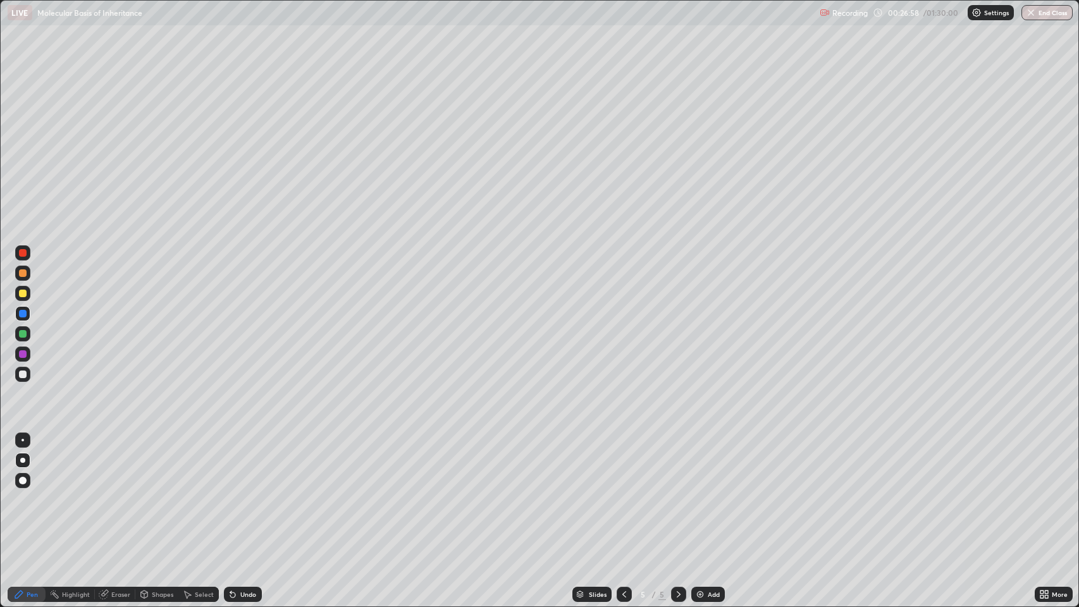
click at [245, 493] on div "Undo" at bounding box center [243, 594] width 38 height 15
click at [242, 493] on div "Undo" at bounding box center [243, 594] width 38 height 15
click at [23, 293] on div at bounding box center [23, 294] width 8 height 8
click at [27, 253] on div at bounding box center [22, 252] width 15 height 15
click at [622, 493] on icon at bounding box center [624, 594] width 10 height 10
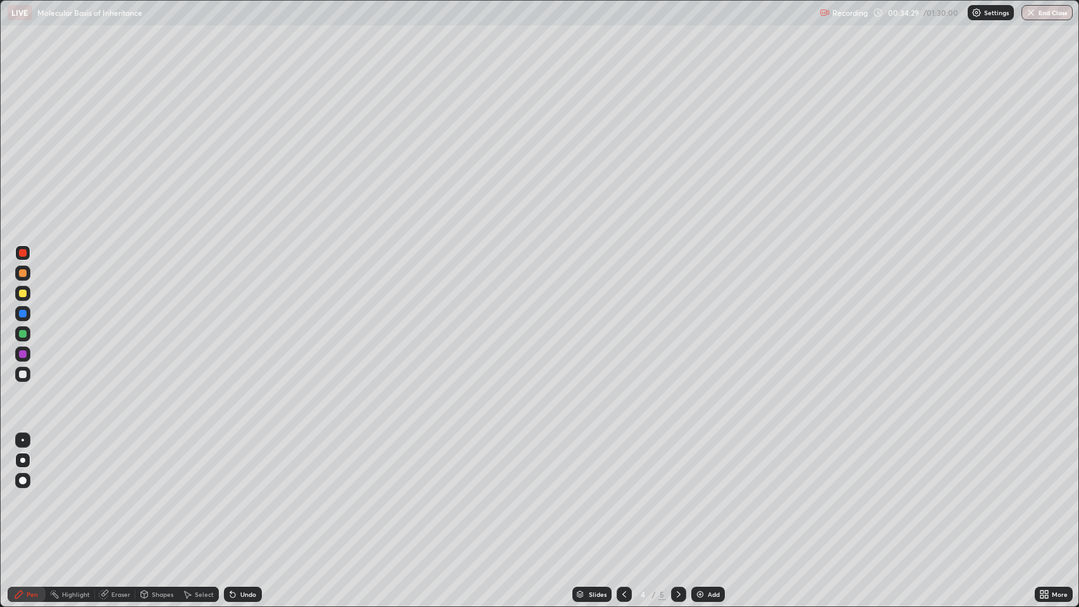
click at [621, 493] on icon at bounding box center [624, 594] width 10 height 10
click at [23, 253] on div at bounding box center [23, 253] width 8 height 8
click at [23, 314] on div at bounding box center [23, 314] width 8 height 8
click at [243, 493] on div "Undo" at bounding box center [248, 594] width 16 height 6
click at [677, 493] on icon at bounding box center [678, 594] width 10 height 10
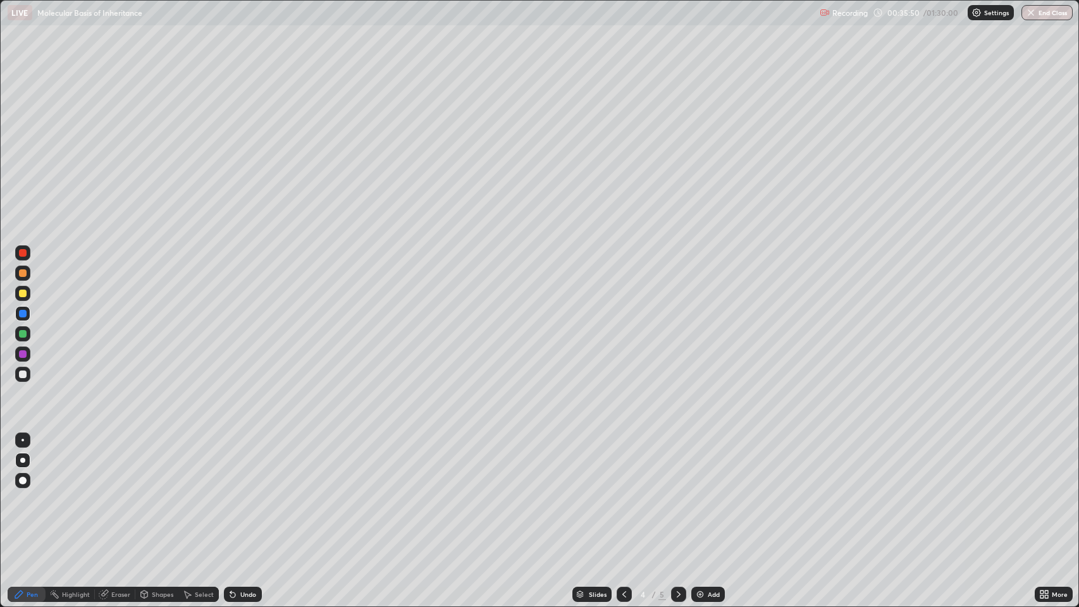
click at [24, 334] on div at bounding box center [23, 334] width 8 height 8
click at [23, 354] on div at bounding box center [23, 354] width 8 height 8
click at [240, 493] on div "Undo" at bounding box center [248, 594] width 16 height 6
click at [244, 493] on div "Undo" at bounding box center [248, 594] width 16 height 6
click at [22, 294] on div at bounding box center [23, 294] width 8 height 8
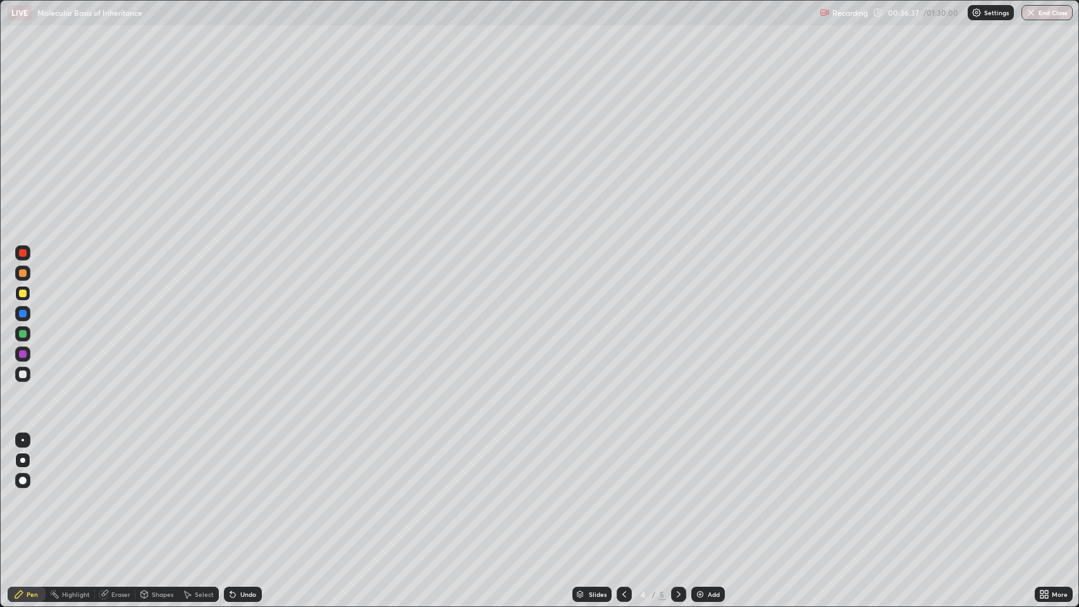
click at [622, 493] on icon at bounding box center [624, 594] width 4 height 6
click at [23, 254] on div at bounding box center [23, 253] width 8 height 8
click at [677, 493] on icon at bounding box center [678, 594] width 10 height 10
click at [23, 293] on div at bounding box center [23, 294] width 8 height 8
click at [23, 273] on div at bounding box center [23, 273] width 8 height 8
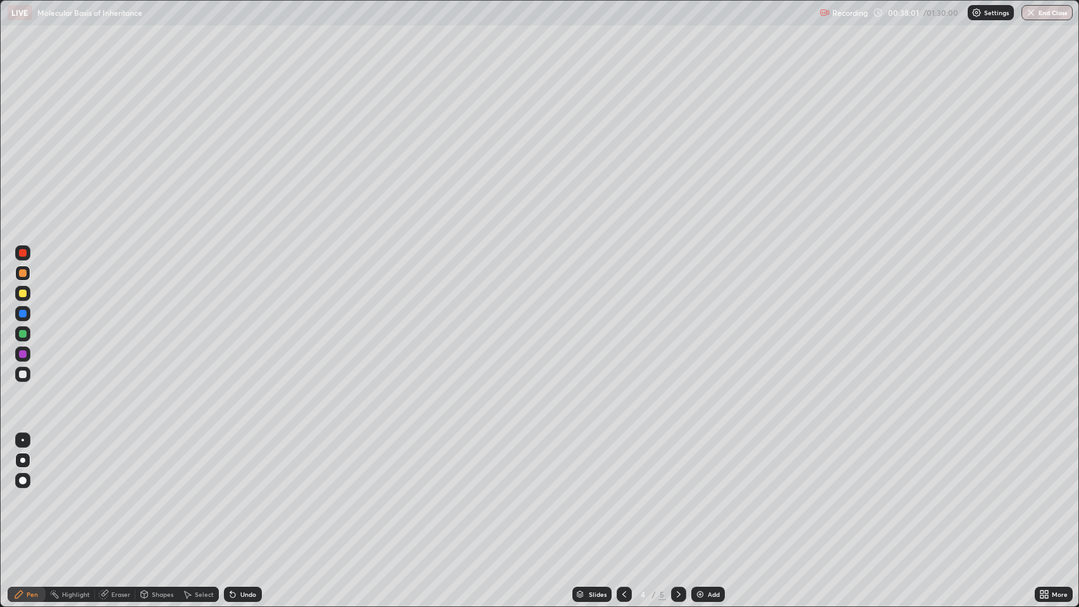
click at [23, 374] on div at bounding box center [23, 375] width 8 height 8
click at [245, 493] on div "Undo" at bounding box center [248, 594] width 16 height 6
click at [244, 493] on div "Undo" at bounding box center [248, 594] width 16 height 6
click at [247, 493] on div "Undo" at bounding box center [248, 594] width 16 height 6
click at [25, 335] on div at bounding box center [23, 334] width 8 height 8
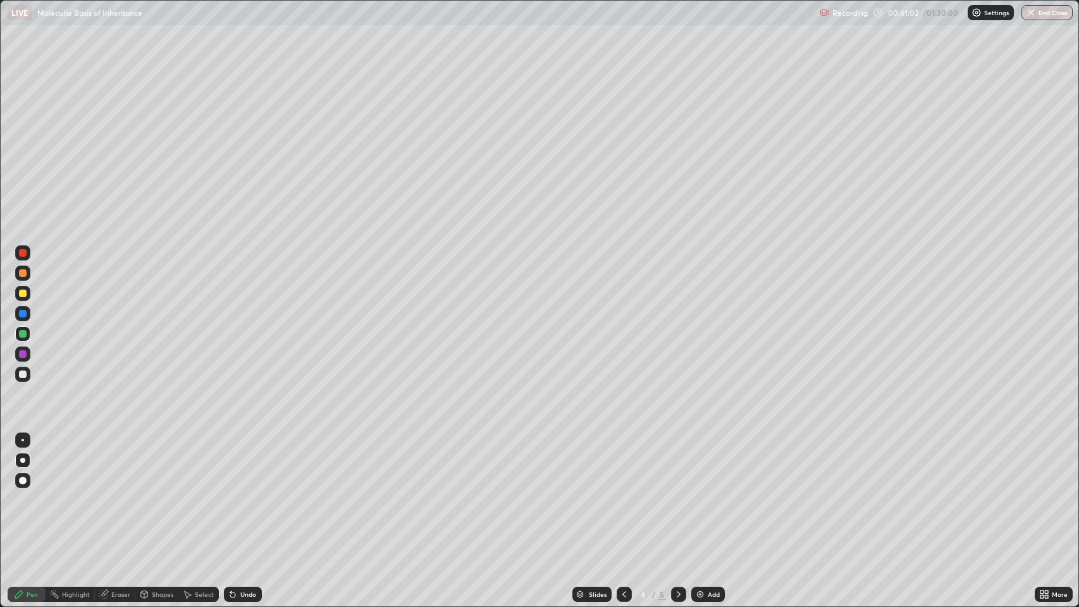
click at [677, 493] on icon at bounding box center [678, 594] width 10 height 10
click at [23, 355] on div at bounding box center [23, 354] width 8 height 8
click at [696, 493] on img at bounding box center [700, 594] width 10 height 10
click at [23, 372] on div at bounding box center [23, 375] width 8 height 8
click at [242, 493] on div "Undo" at bounding box center [243, 594] width 38 height 15
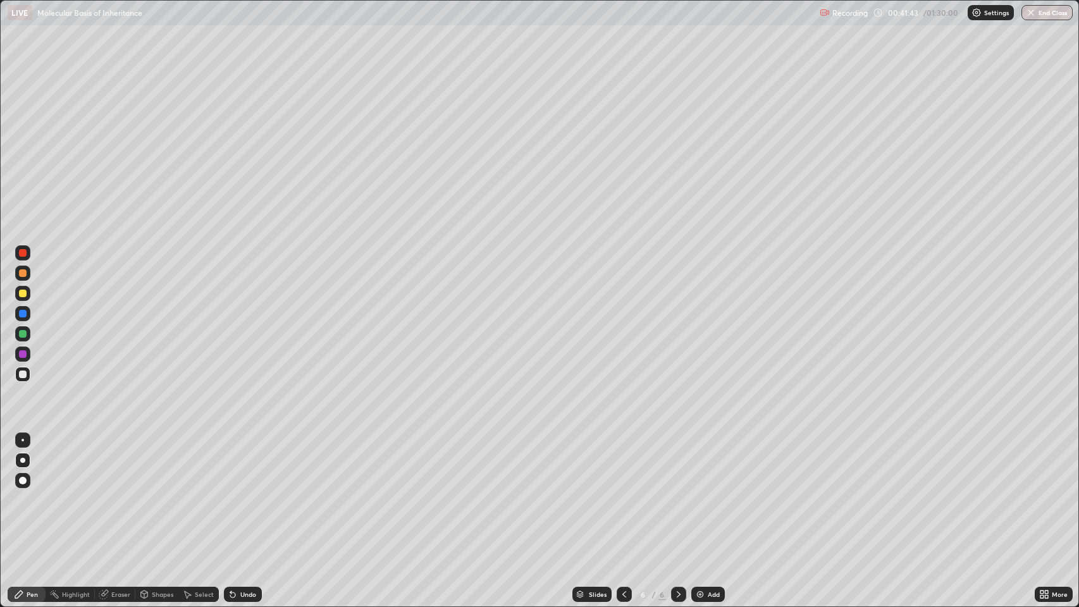
click at [247, 493] on div "Undo" at bounding box center [248, 594] width 16 height 6
click at [623, 493] on icon at bounding box center [624, 594] width 10 height 10
click at [677, 493] on icon at bounding box center [678, 594] width 10 height 10
click at [26, 253] on div at bounding box center [23, 253] width 8 height 8
click at [25, 376] on div at bounding box center [23, 375] width 8 height 8
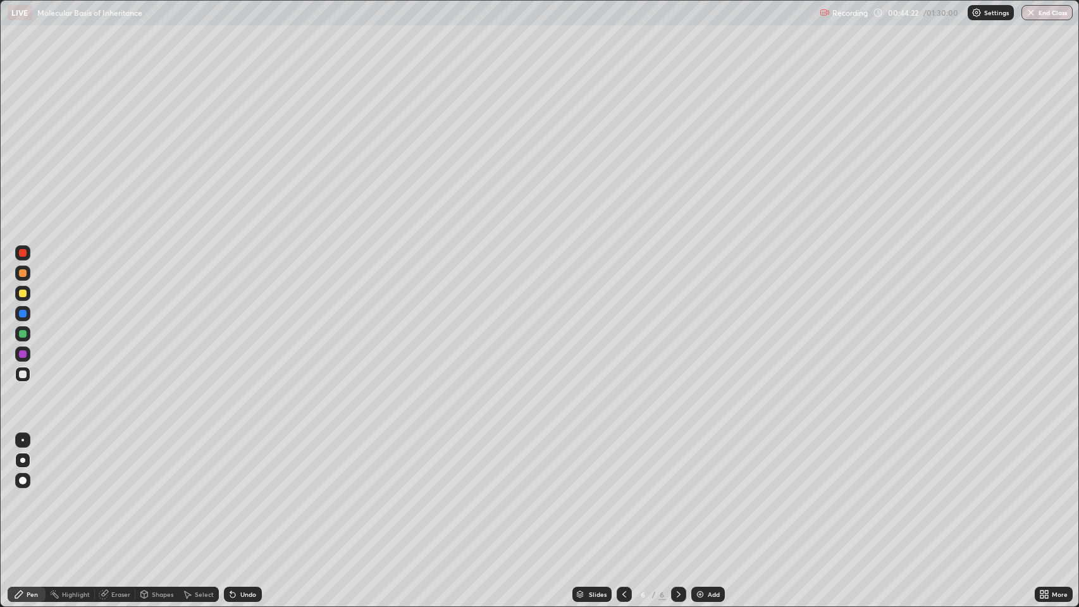
click at [230, 493] on icon at bounding box center [230, 591] width 1 height 1
click at [23, 273] on div at bounding box center [23, 273] width 8 height 8
click at [253, 493] on div "Undo" at bounding box center [243, 594] width 38 height 15
click at [24, 268] on div at bounding box center [22, 273] width 15 height 15
click at [23, 254] on div at bounding box center [23, 253] width 8 height 8
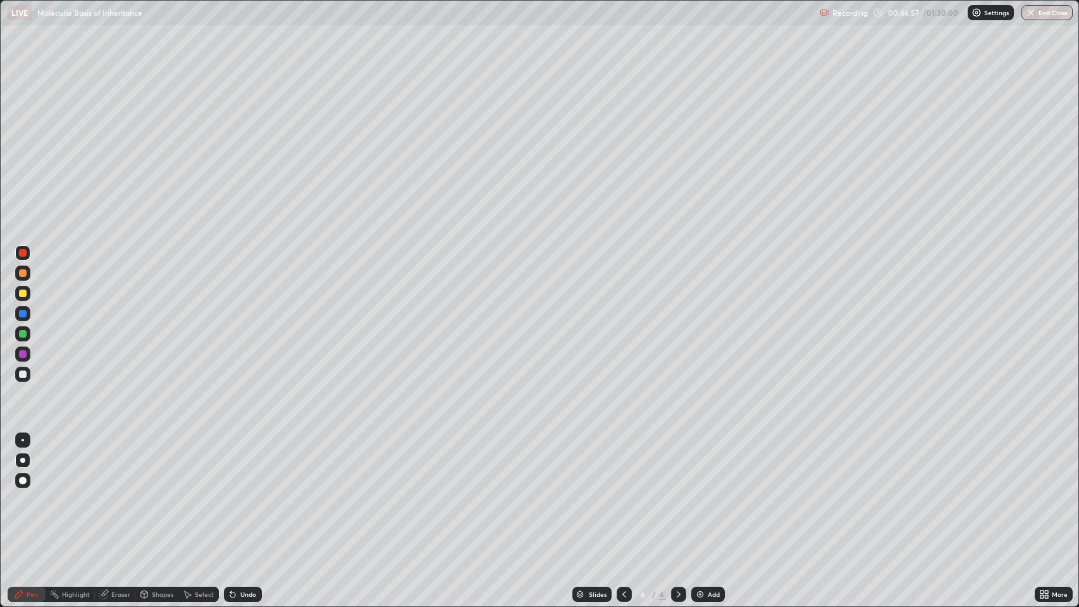
click at [251, 493] on div "Undo" at bounding box center [248, 594] width 16 height 6
click at [247, 493] on div "Undo" at bounding box center [248, 594] width 16 height 6
click at [245, 493] on div "Undo" at bounding box center [243, 594] width 38 height 15
click at [23, 334] on div at bounding box center [23, 334] width 8 height 8
click at [231, 493] on icon at bounding box center [232, 594] width 5 height 5
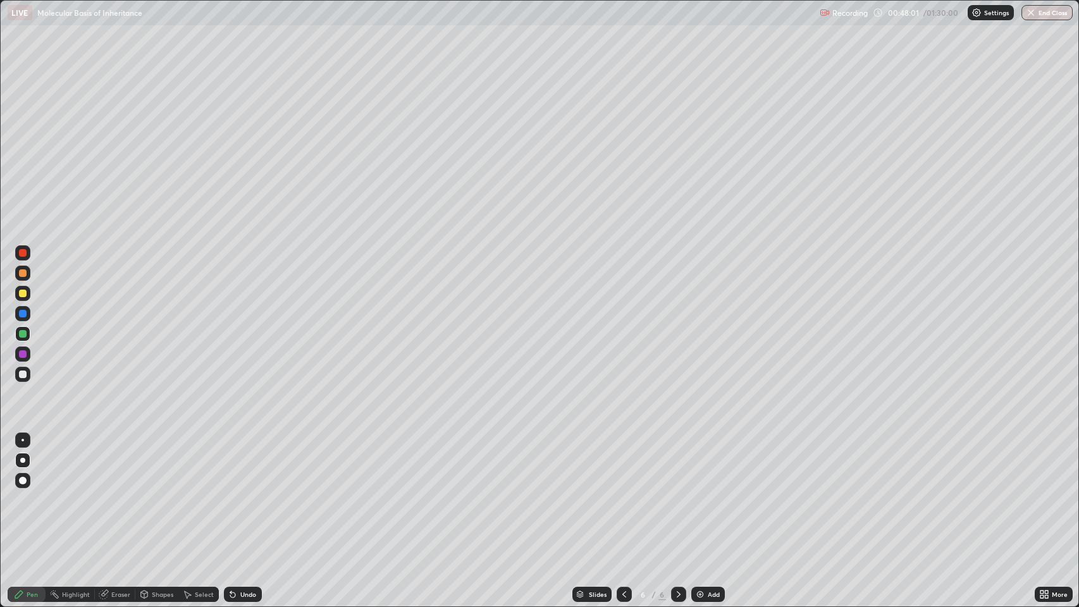
click at [124, 493] on div "Eraser" at bounding box center [120, 594] width 19 height 6
click at [37, 493] on div "Pen" at bounding box center [32, 594] width 11 height 6
click at [23, 253] on div at bounding box center [23, 253] width 8 height 8
click at [23, 354] on div at bounding box center [23, 354] width 8 height 8
click at [23, 314] on div at bounding box center [23, 314] width 8 height 8
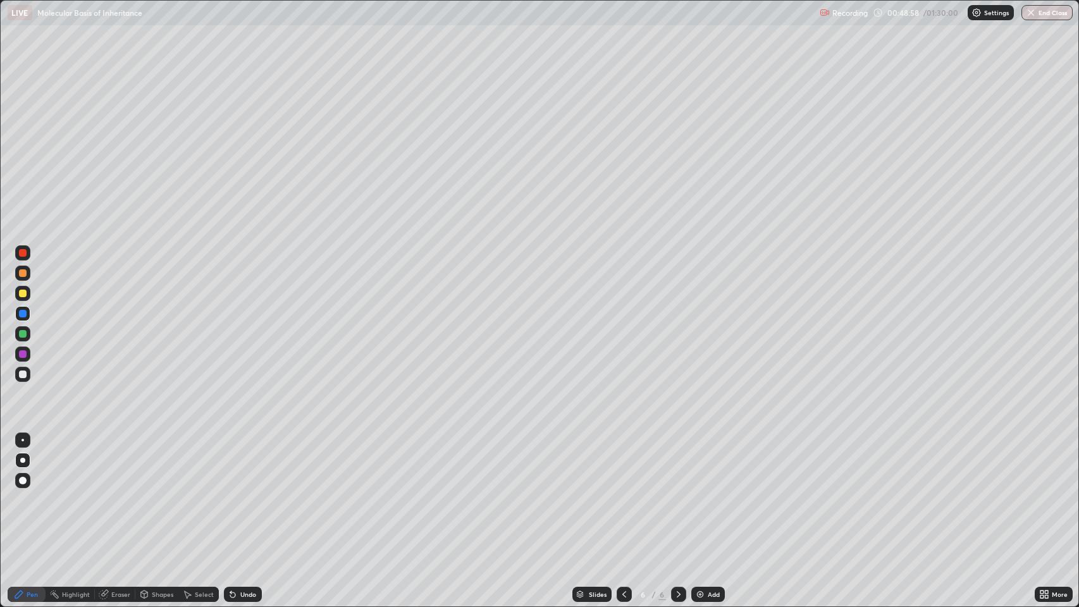
click at [252, 493] on div "Undo" at bounding box center [248, 594] width 16 height 6
click at [249, 493] on div "Undo" at bounding box center [243, 594] width 38 height 15
click at [1047, 493] on icon at bounding box center [1045, 592] width 3 height 3
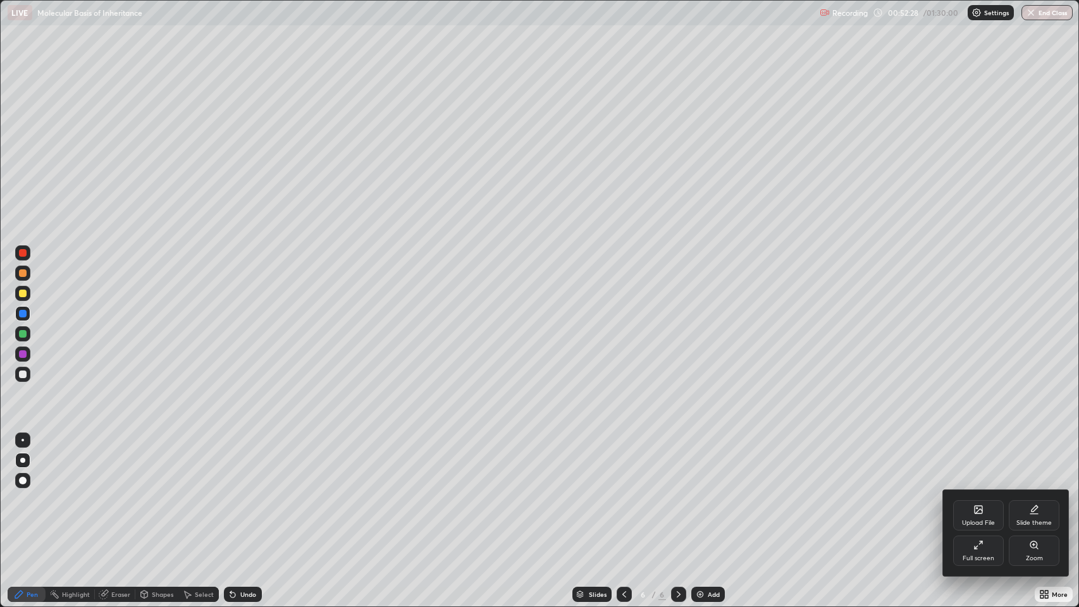
click at [986, 493] on div "Full screen" at bounding box center [978, 551] width 51 height 30
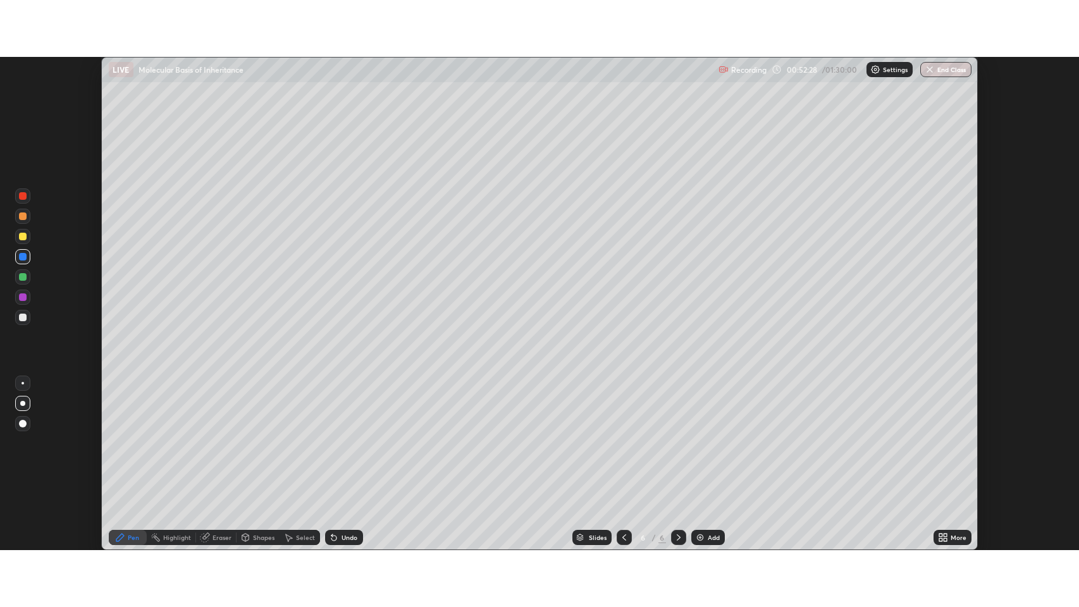
scroll to position [62732, 62146]
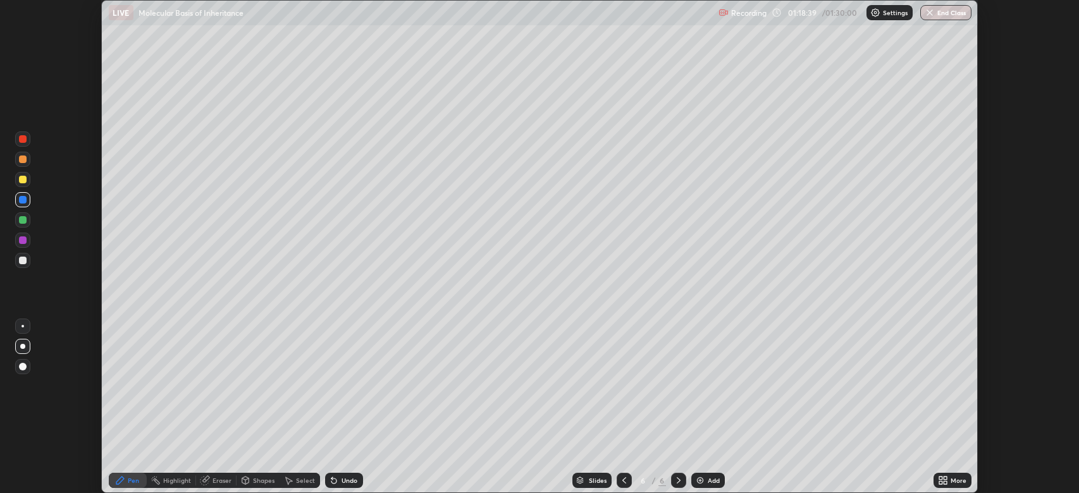
click at [943, 481] on icon at bounding box center [944, 482] width 3 height 3
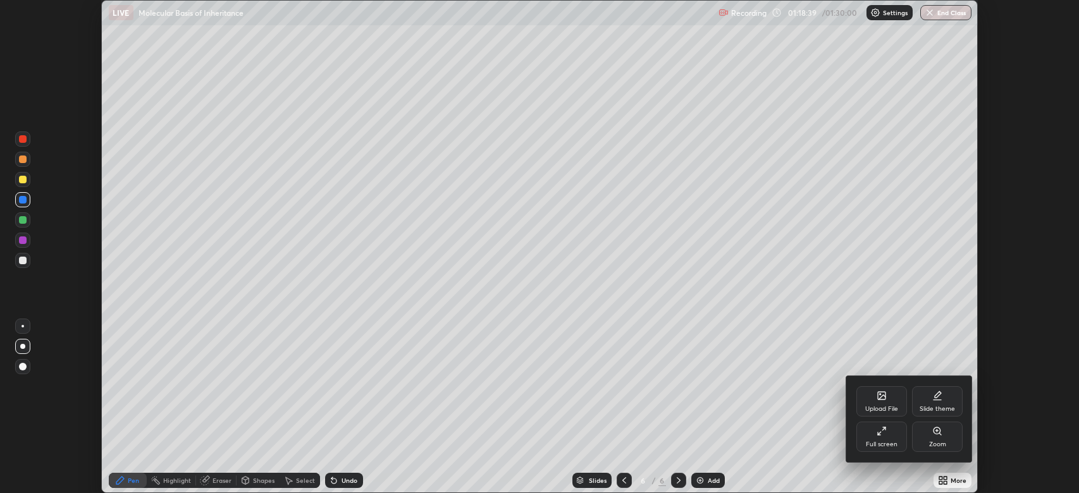
click at [888, 438] on div "Full screen" at bounding box center [881, 437] width 51 height 30
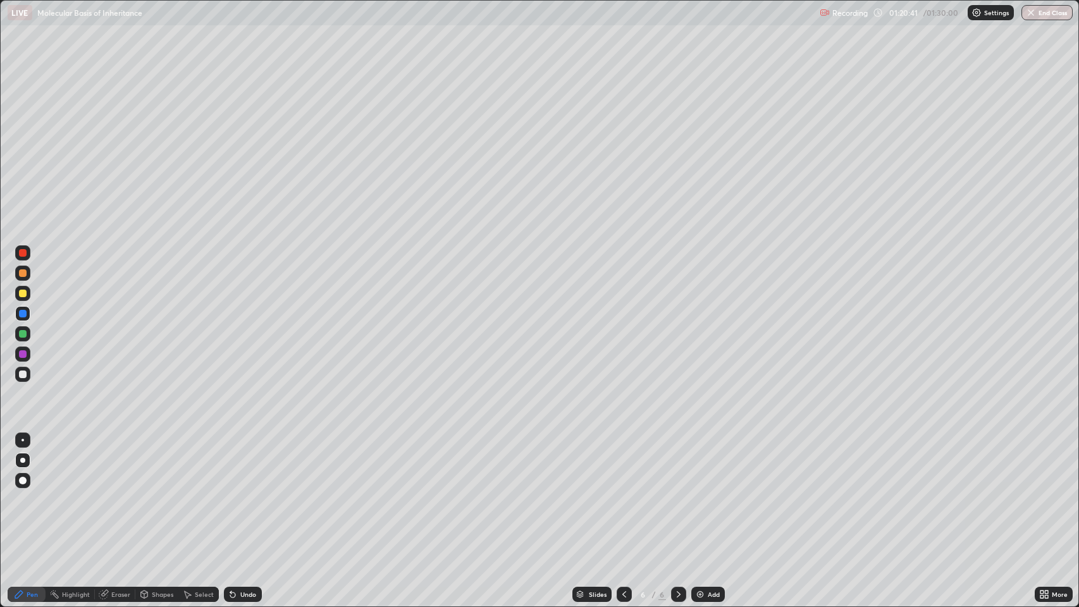
click at [1034, 13] on img "button" at bounding box center [1031, 13] width 10 height 10
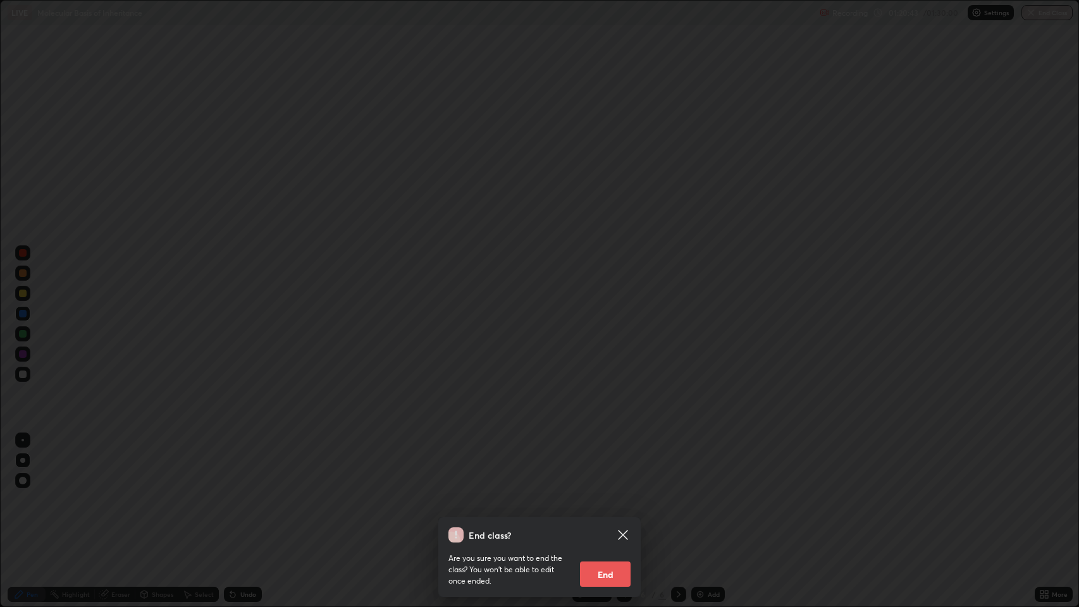
click at [607, 493] on button "End" at bounding box center [605, 573] width 51 height 25
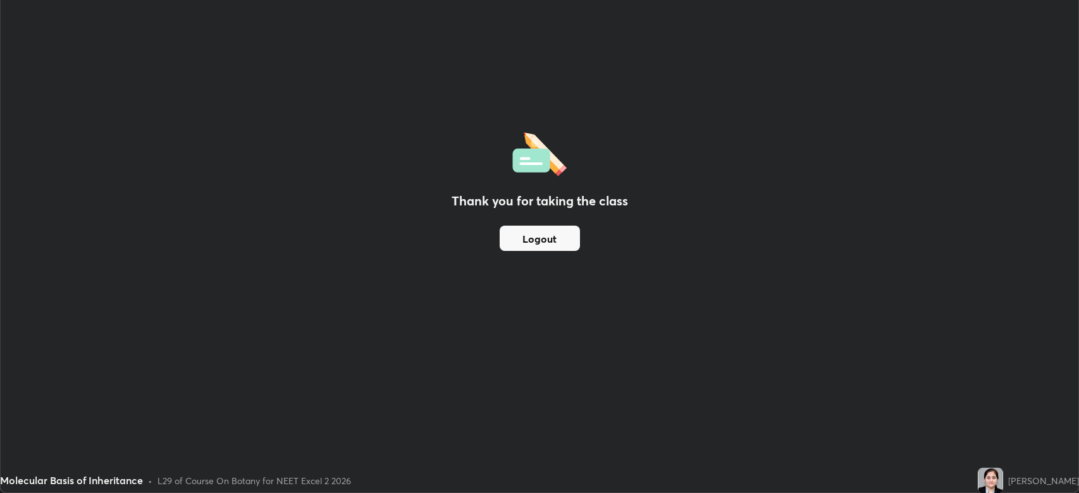
scroll to position [62732, 62146]
